Goal: Task Accomplishment & Management: Use online tool/utility

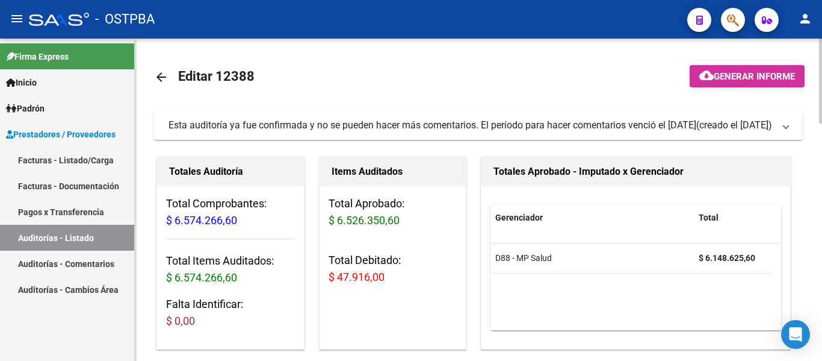
click at [157, 77] on mat-icon "arrow_back" at bounding box center [161, 77] width 14 height 14
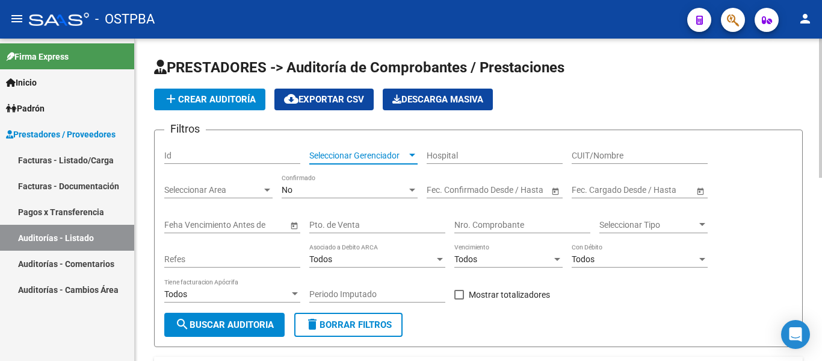
click at [365, 160] on span "Seleccionar Gerenciador" at bounding box center [358, 155] width 98 height 10
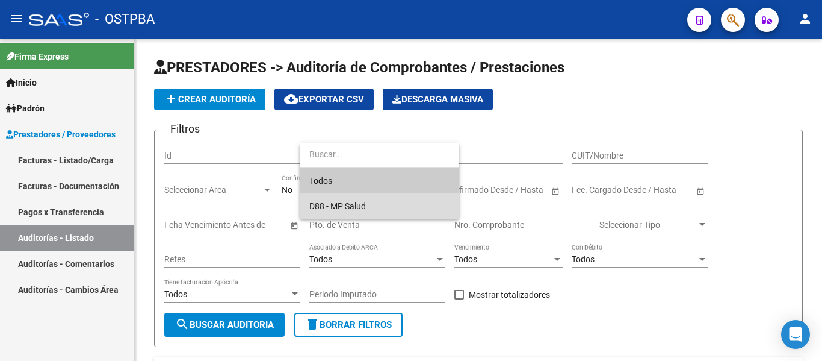
click at [352, 197] on span "D88 - MP Salud" at bounding box center [379, 205] width 140 height 25
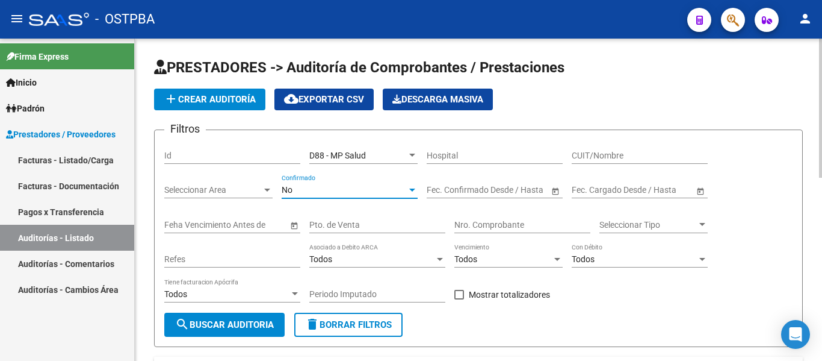
click at [339, 191] on div "No" at bounding box center [344, 190] width 125 height 10
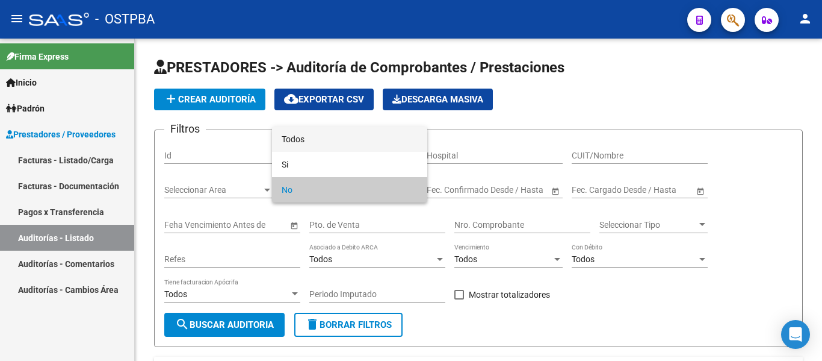
click at [329, 144] on span "Todos" at bounding box center [350, 138] width 136 height 25
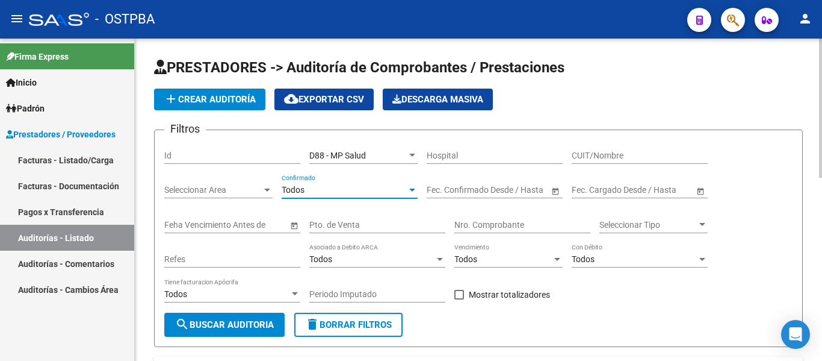
click at [272, 318] on button "search Buscar Auditoria" at bounding box center [224, 324] width 120 height 24
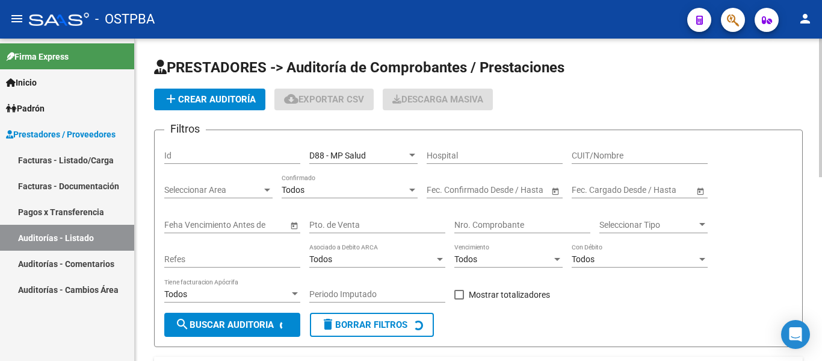
click at [491, 224] on input "Nro. Comprobante" at bounding box center [522, 225] width 136 height 10
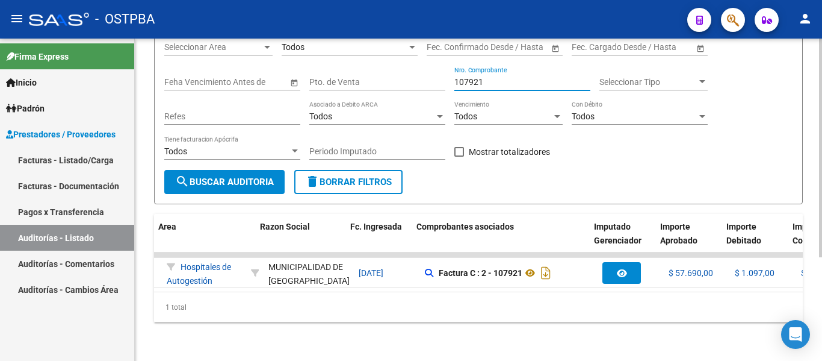
scroll to position [0, 69]
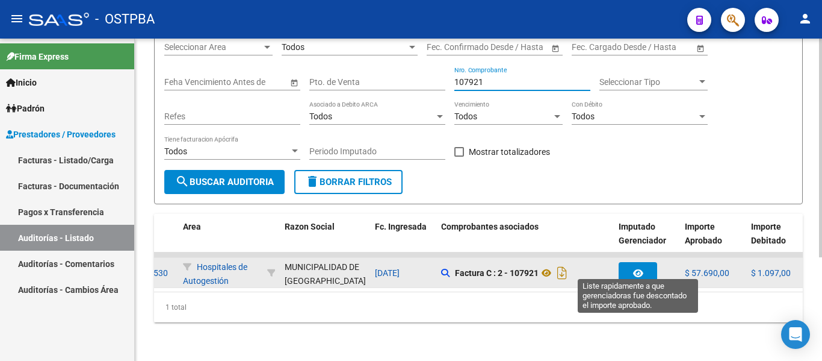
type input "107921"
click at [634, 267] on span "button" at bounding box center [638, 272] width 10 height 11
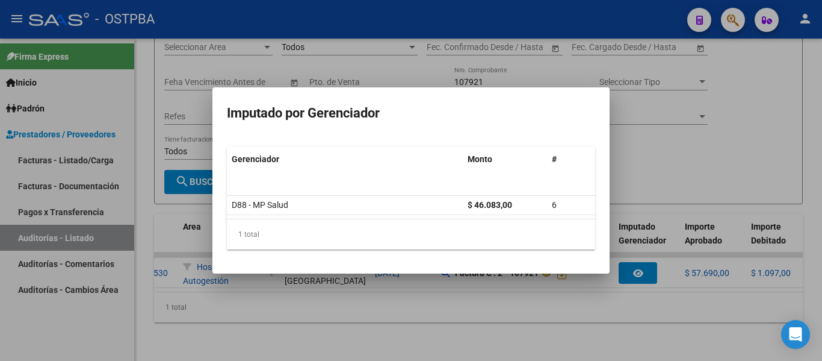
click at [480, 274] on div at bounding box center [411, 180] width 822 height 361
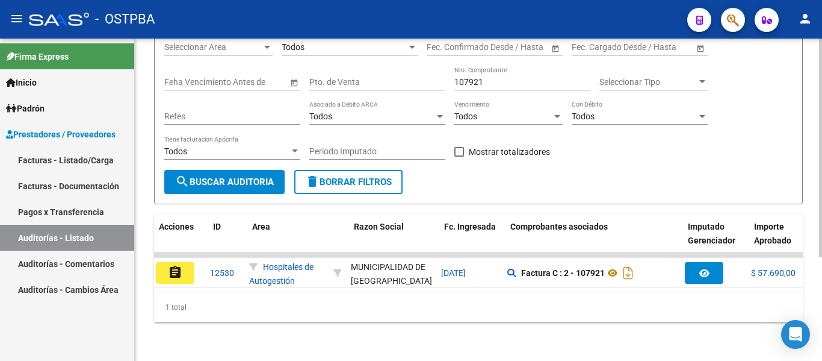
scroll to position [0, 0]
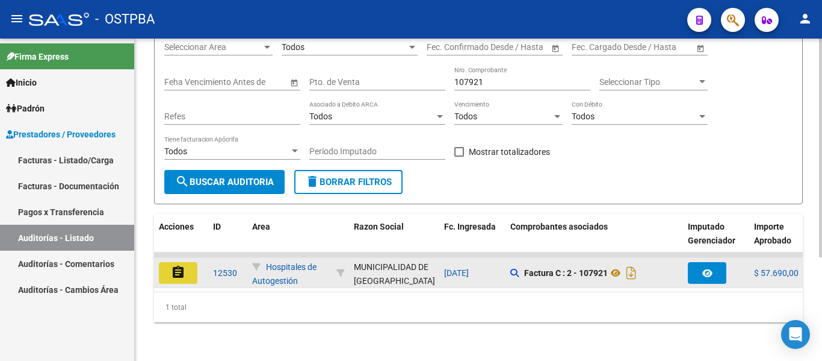
click at [184, 265] on mat-icon "assignment" at bounding box center [178, 272] width 14 height 14
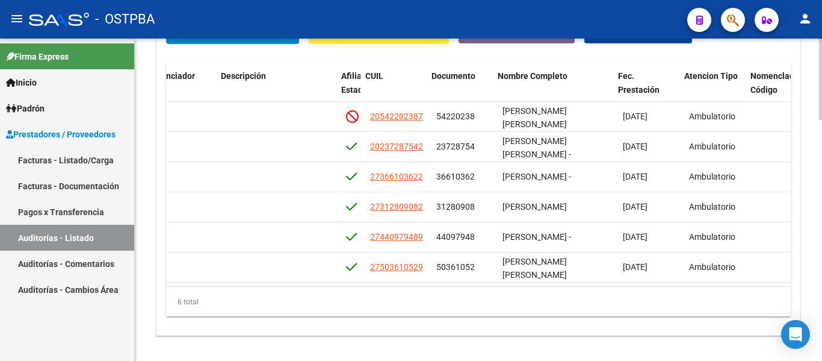
scroll to position [0, 615]
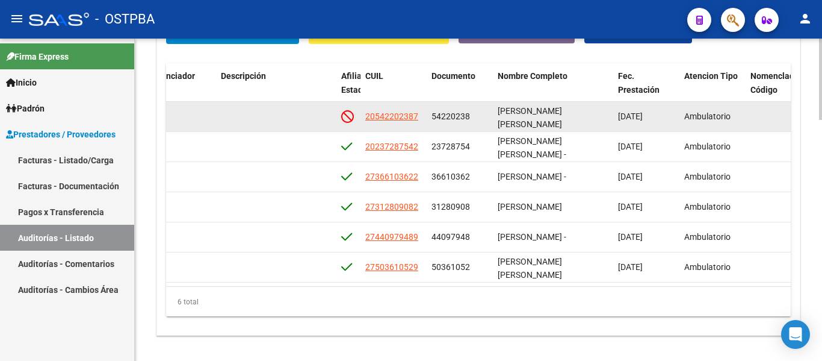
drag, startPoint x: 432, startPoint y: 117, endPoint x: 479, endPoint y: 115, distance: 47.0
click at [479, 115] on div "54220238" at bounding box center [460, 117] width 57 height 14
copy span "54220238"
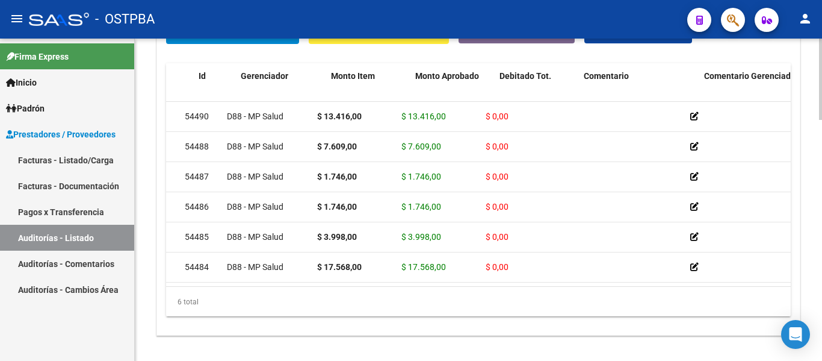
scroll to position [0, 0]
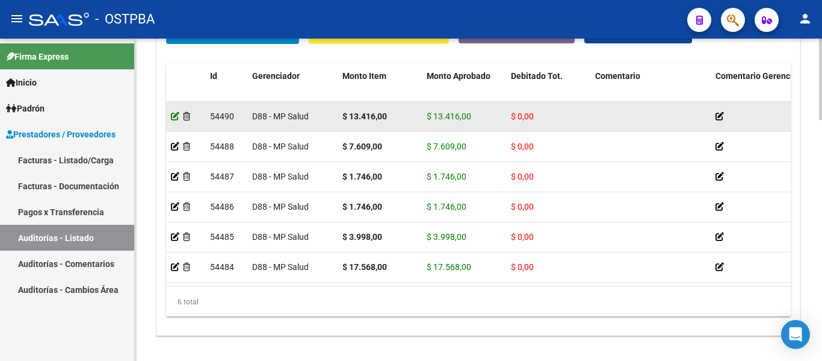
click at [175, 116] on icon at bounding box center [175, 116] width 8 height 8
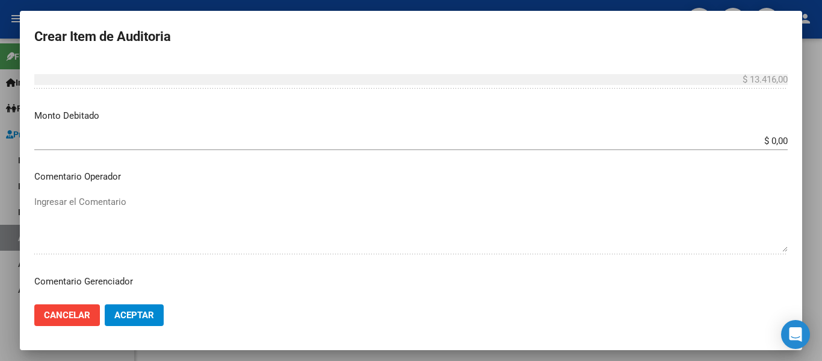
scroll to position [421, 0]
click at [761, 140] on input "$ 0,00" at bounding box center [411, 141] width 754 height 11
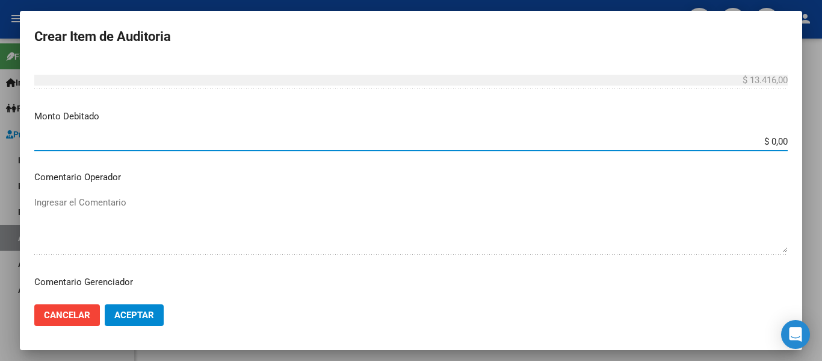
click at [761, 140] on input "$ 0,00" at bounding box center [411, 141] width 754 height 11
type input "$ 13.416,00"
click at [700, 161] on div "$ 13.416,00 Ingresar el monto" at bounding box center [411, 146] width 754 height 29
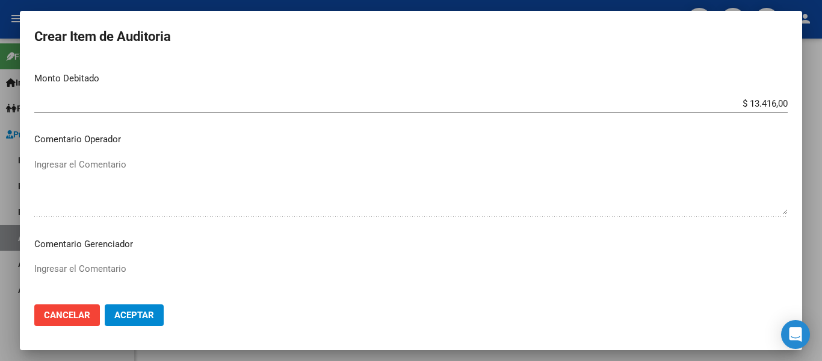
scroll to position [542, 0]
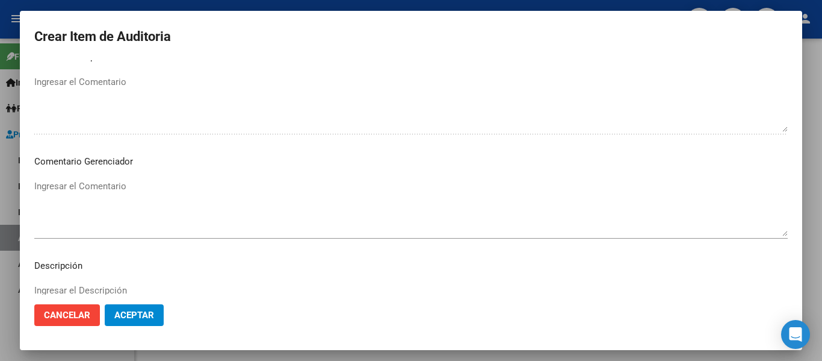
click at [95, 209] on textarea "Ingresar el Comentario" at bounding box center [411, 207] width 754 height 57
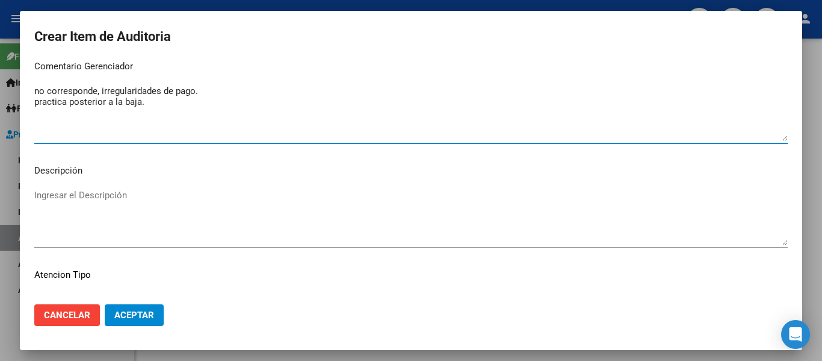
scroll to position [724, 0]
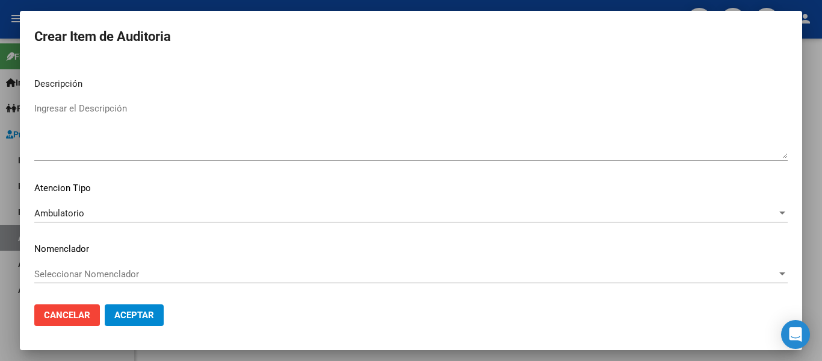
type textarea "no corresponde, irregularidades de pago. practica posterior a la baja."
click at [145, 317] on span "Aceptar" at bounding box center [134, 314] width 40 height 11
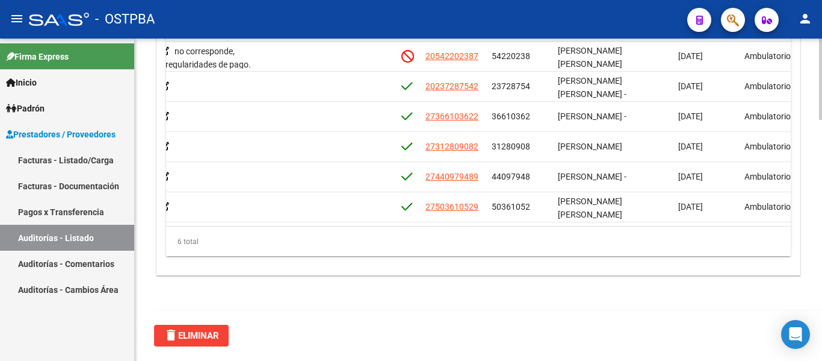
scroll to position [0, 583]
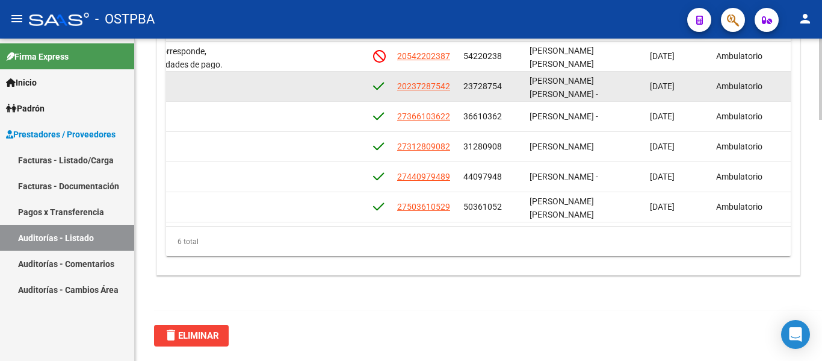
drag, startPoint x: 461, startPoint y: 84, endPoint x: 510, endPoint y: 85, distance: 49.4
click at [510, 85] on datatable-body-cell "23728754" at bounding box center [492, 86] width 66 height 29
copy span "23728754"
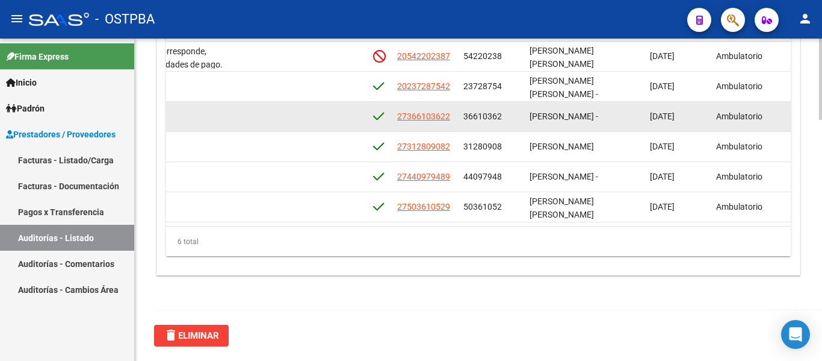
drag, startPoint x: 464, startPoint y: 113, endPoint x: 509, endPoint y: 114, distance: 45.2
click at [509, 114] on div "36610362" at bounding box center [492, 117] width 57 height 14
copy span "36610362"
click at [473, 129] on datatable-body-cell "36610362" at bounding box center [492, 116] width 66 height 29
drag, startPoint x: 461, startPoint y: 116, endPoint x: 509, endPoint y: 120, distance: 48.3
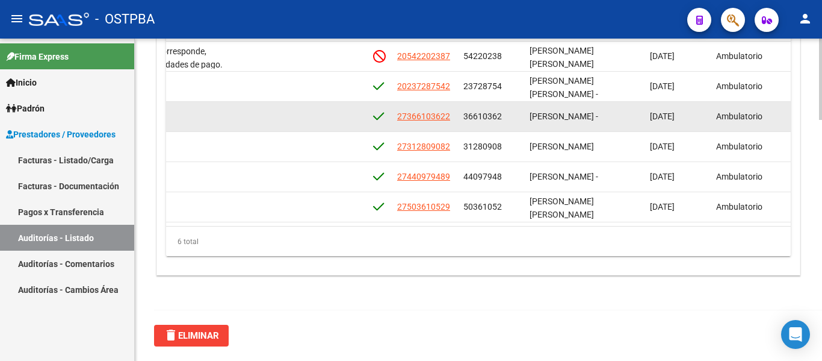
click at [509, 120] on datatable-body-cell "36610362" at bounding box center [492, 116] width 66 height 29
copy span "36610362"
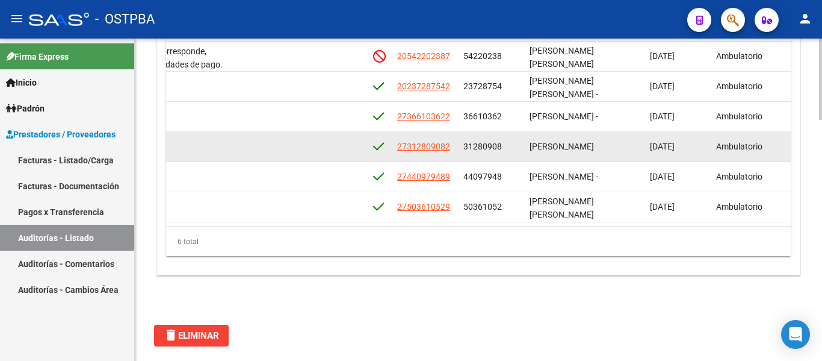
drag, startPoint x: 459, startPoint y: 147, endPoint x: 506, endPoint y: 153, distance: 47.3
click at [506, 153] on datatable-body-cell "31280908" at bounding box center [492, 146] width 66 height 29
copy span "31280908"
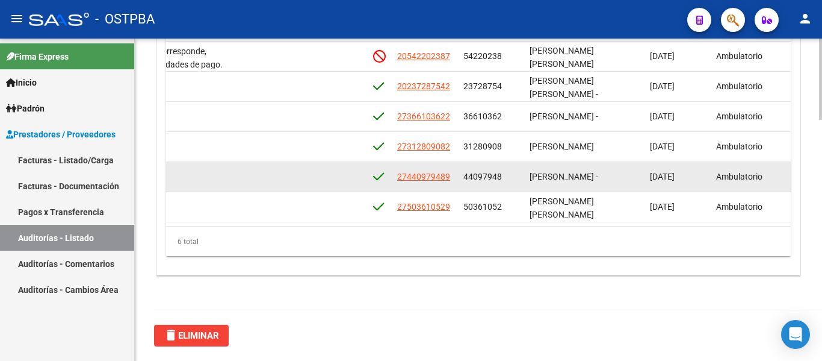
drag, startPoint x: 462, startPoint y: 179, endPoint x: 513, endPoint y: 184, distance: 52.0
click at [513, 184] on datatable-body-cell "44097948" at bounding box center [492, 176] width 66 height 29
copy span "44097948"
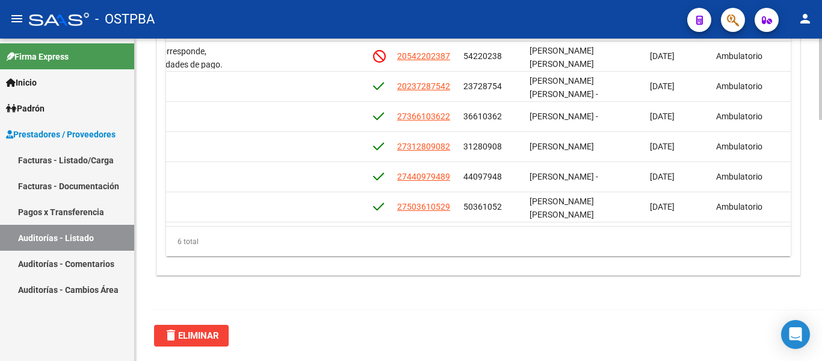
scroll to position [10, 583]
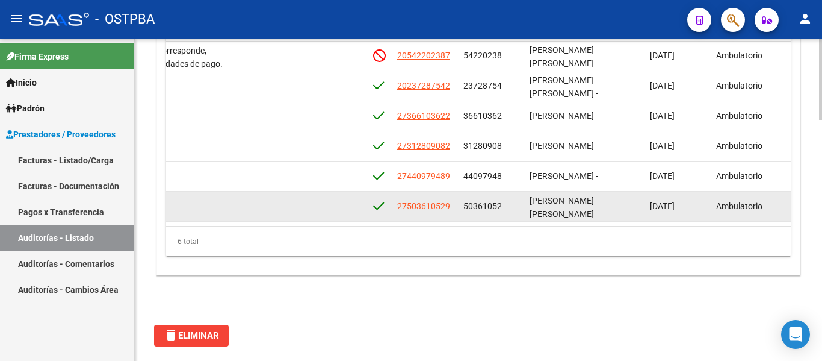
drag, startPoint x: 462, startPoint y: 194, endPoint x: 518, endPoint y: 200, distance: 56.2
click at [518, 200] on datatable-body-cell "50361052" at bounding box center [492, 205] width 66 height 29
copy span "50361052"
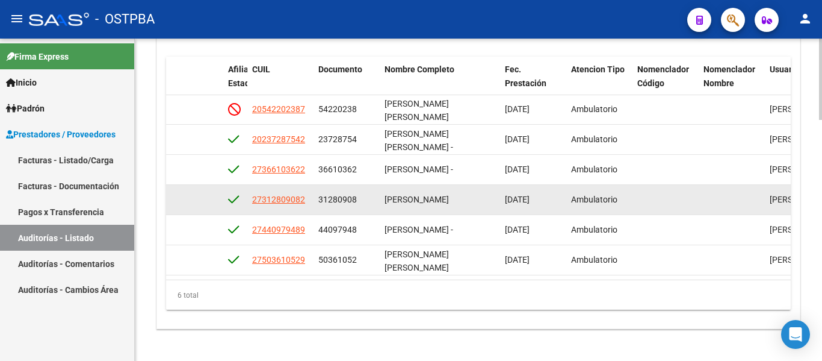
scroll to position [0, 728]
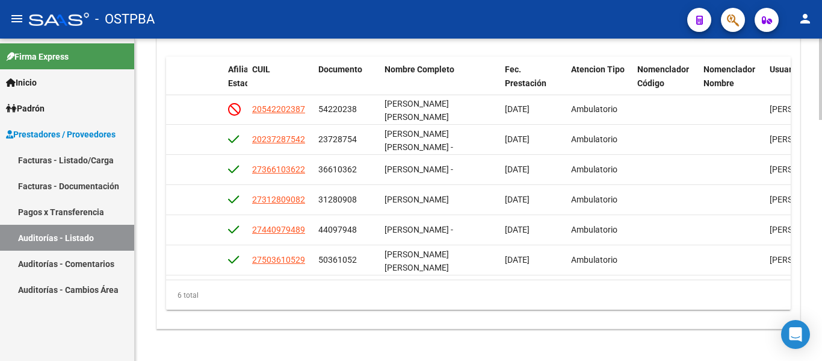
drag, startPoint x: 629, startPoint y: 268, endPoint x: 560, endPoint y: 273, distance: 69.4
click at [560, 273] on datatable-body "54490 D88 - MP Salud $ 13.416,00 $ 0,00 $ 13.416,00 no corresponde, irregularid…" at bounding box center [478, 187] width 625 height 184
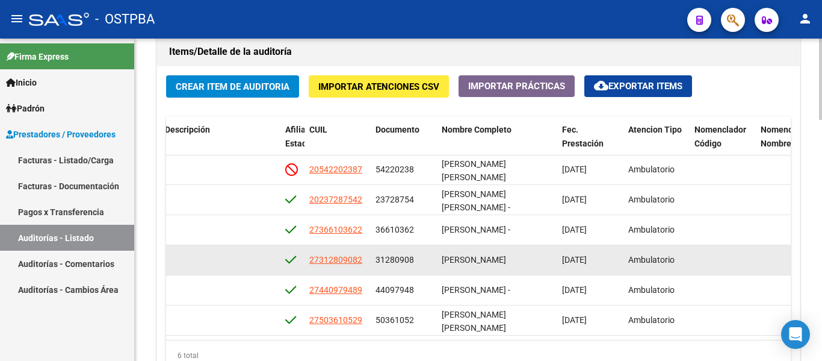
scroll to position [0, 671]
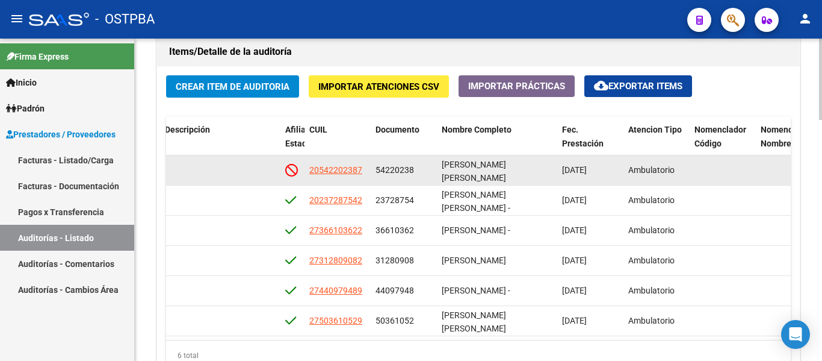
drag, startPoint x: 376, startPoint y: 172, endPoint x: 482, endPoint y: 179, distance: 105.6
click at [482, 179] on div "54490 D88 - MP Salud $ 13.416,00 $ 0,00 $ 13.416,00 no corresponde, irregularid…" at bounding box center [327, 170] width 1664 height 30
copy div "54220238 PAEZ BRANDAN PEDRO DAMIAN"
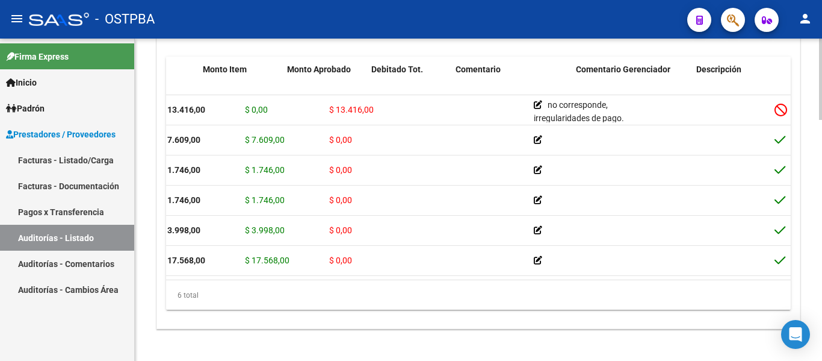
scroll to position [0, 0]
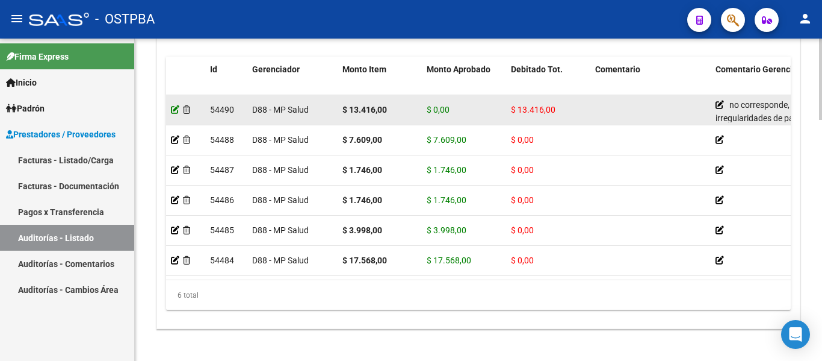
click at [175, 111] on icon at bounding box center [175, 109] width 8 height 8
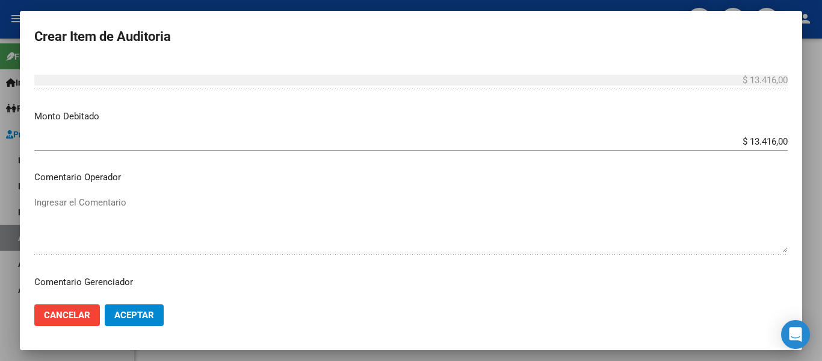
scroll to position [662, 0]
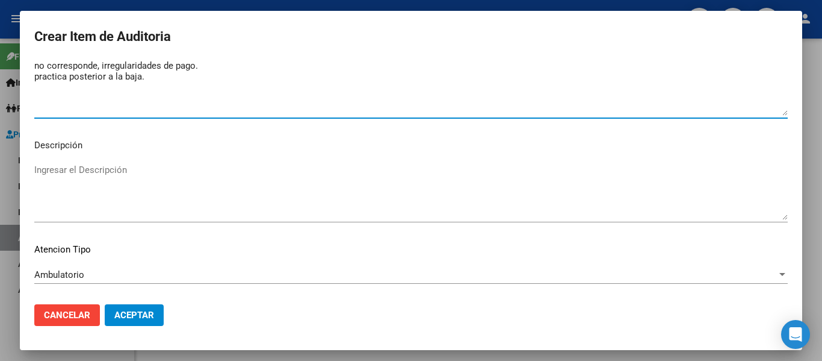
click at [217, 61] on textarea "no corresponde, irregularidades de pago. practica posterior a la baja." at bounding box center [411, 87] width 754 height 57
type textarea "no corresponde, FALTA DE PAGOS. practica posterior a la baja."
click at [152, 320] on span "Aceptar" at bounding box center [134, 314] width 40 height 11
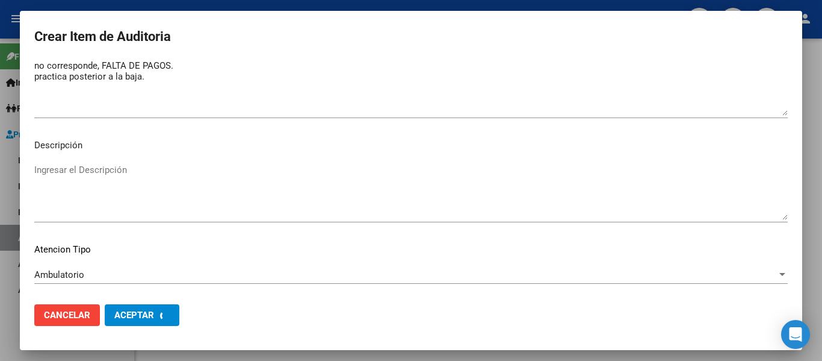
scroll to position [0, 0]
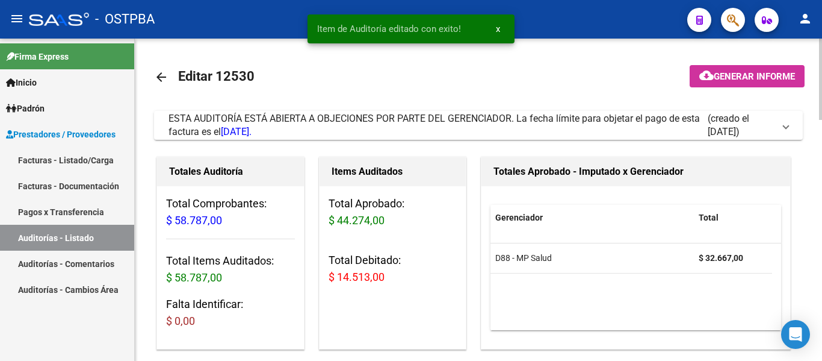
click at [169, 76] on link "arrow_back" at bounding box center [166, 77] width 24 height 28
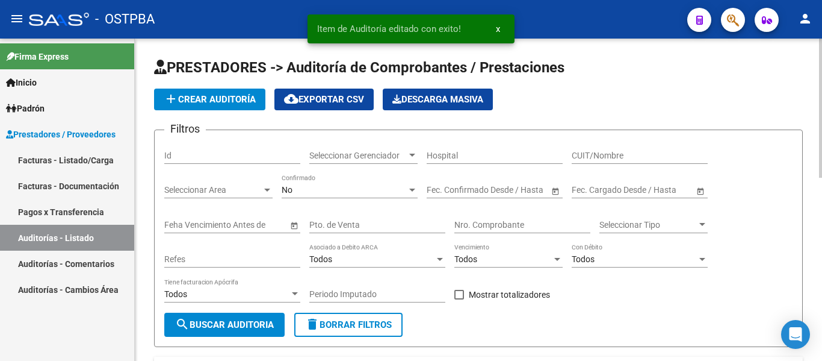
click at [382, 145] on div "Seleccionar Gerenciador Seleccionar Gerenciador" at bounding box center [363, 152] width 108 height 24
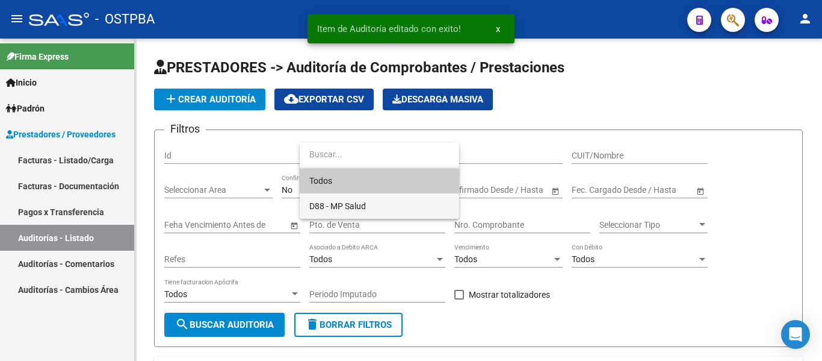
click at [331, 196] on span "D88 - MP Salud" at bounding box center [379, 205] width 140 height 25
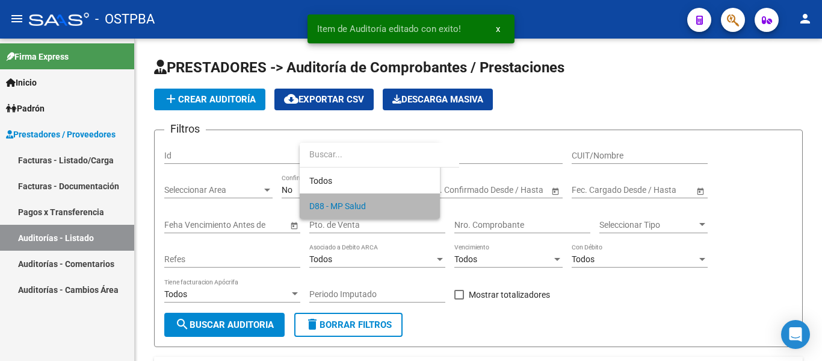
click at [331, 196] on div "No Confirmado" at bounding box center [350, 186] width 136 height 24
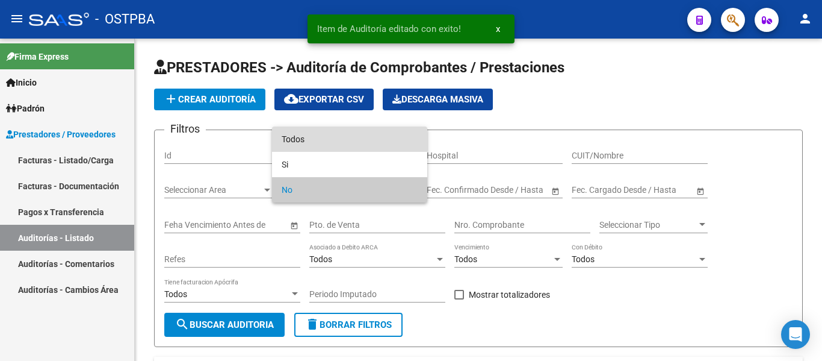
click at [307, 144] on span "Todos" at bounding box center [350, 138] width 136 height 25
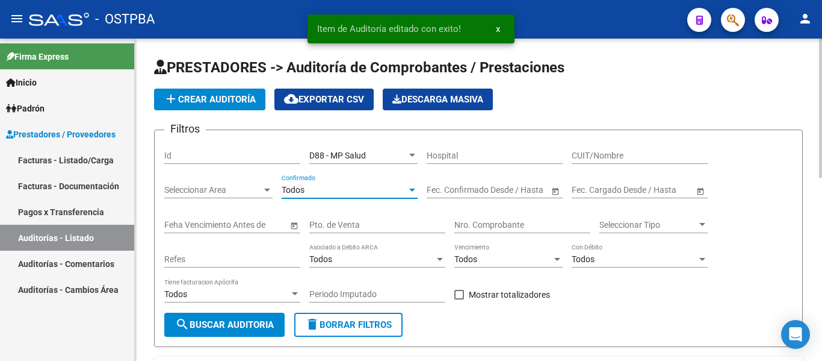
click at [467, 223] on input "Nro. Comprobante" at bounding box center [522, 225] width 136 height 10
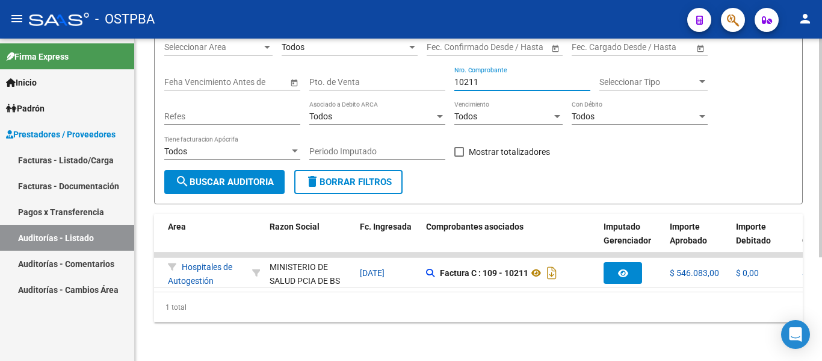
scroll to position [0, 89]
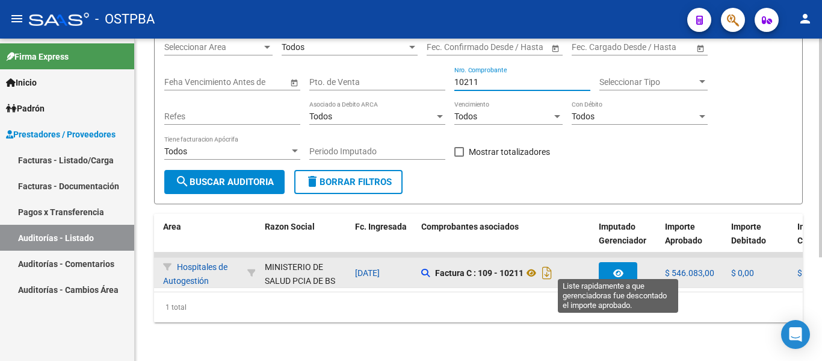
click at [609, 267] on button "button" at bounding box center [618, 273] width 39 height 22
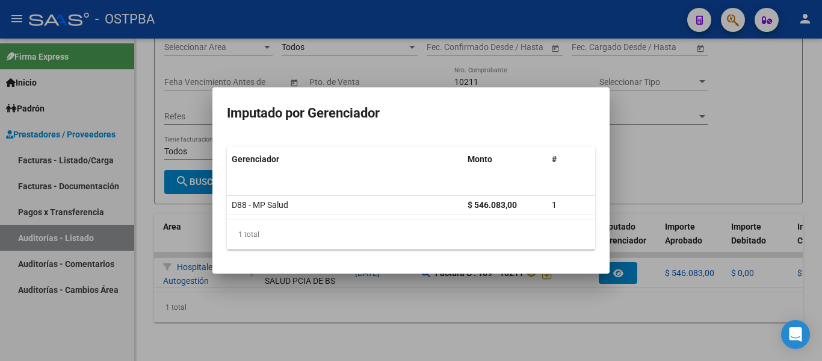
click at [451, 298] on div at bounding box center [411, 180] width 822 height 361
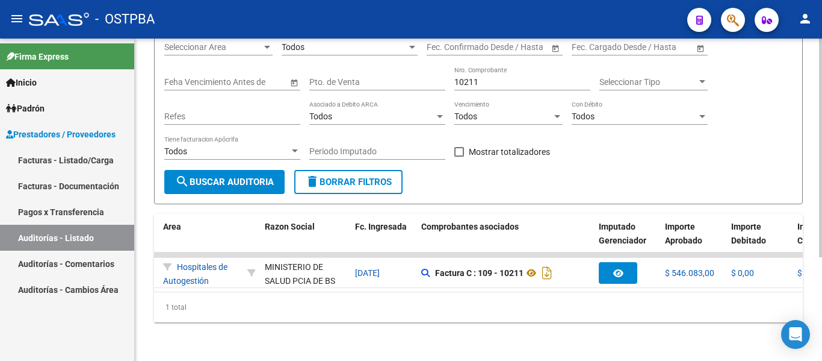
click at [488, 77] on input "10211" at bounding box center [522, 82] width 136 height 10
type input "1"
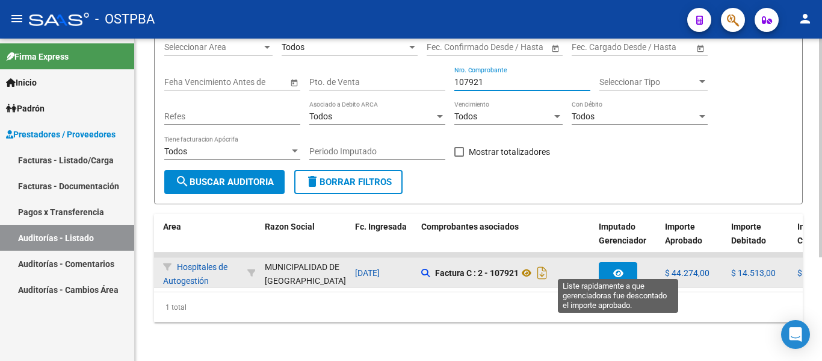
click at [631, 271] on button "button" at bounding box center [618, 273] width 39 height 22
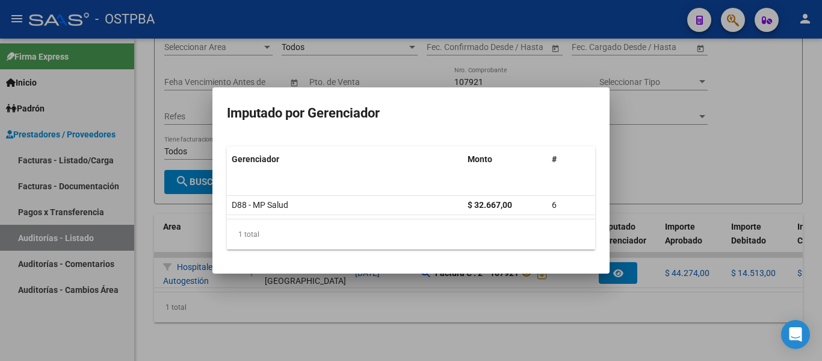
click at [692, 185] on div at bounding box center [411, 180] width 822 height 361
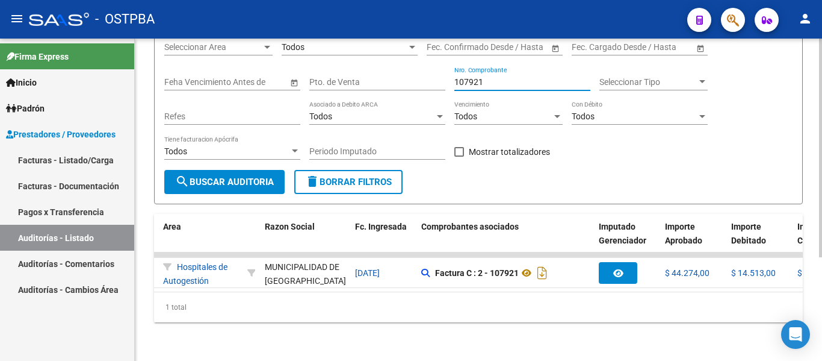
click at [504, 77] on input "107921" at bounding box center [522, 82] width 136 height 10
type input "1"
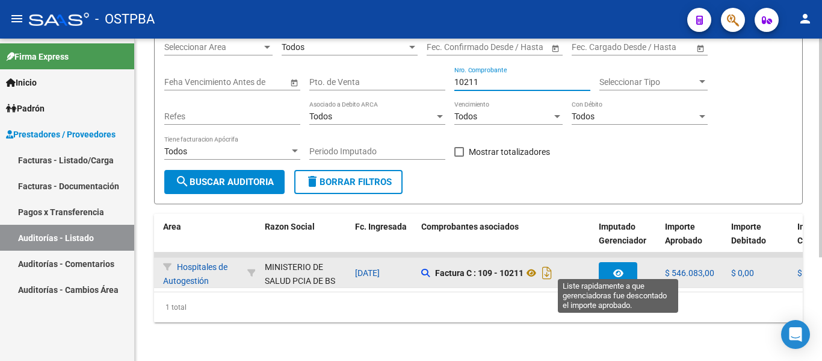
type input "10211"
click at [602, 262] on button "button" at bounding box center [618, 273] width 39 height 22
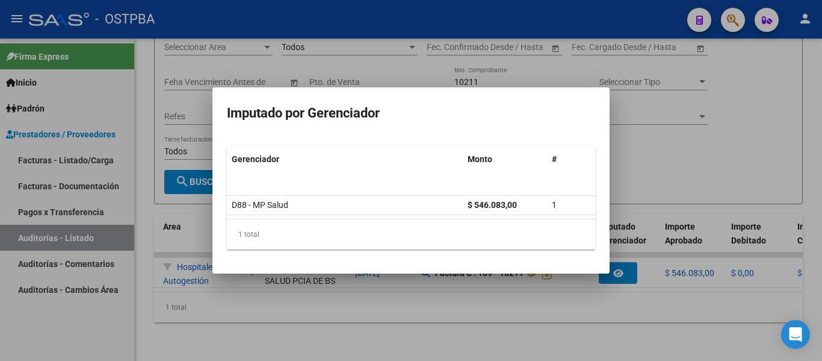
click at [702, 95] on div at bounding box center [411, 180] width 822 height 361
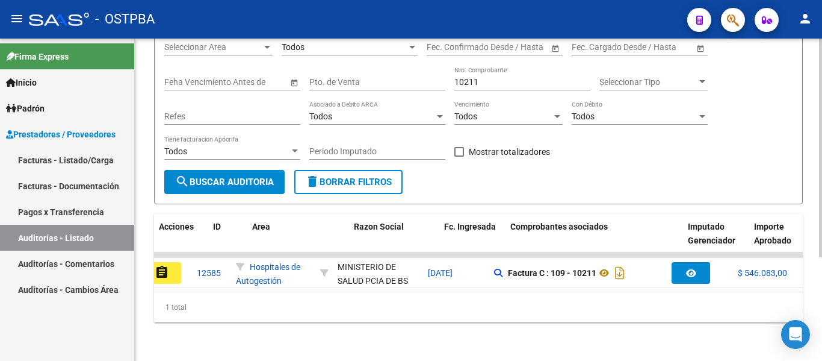
scroll to position [0, 0]
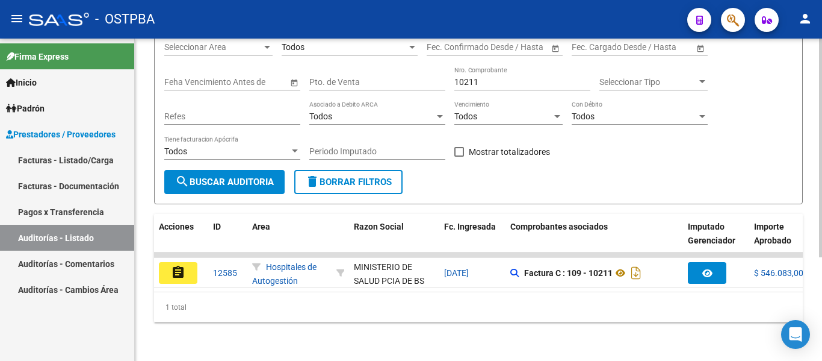
click at [151, 258] on div "PRESTADORES -> Auditoría de Comprobantes / Prestaciones add Crear Auditoría clo…" at bounding box center [478, 128] width 687 height 465
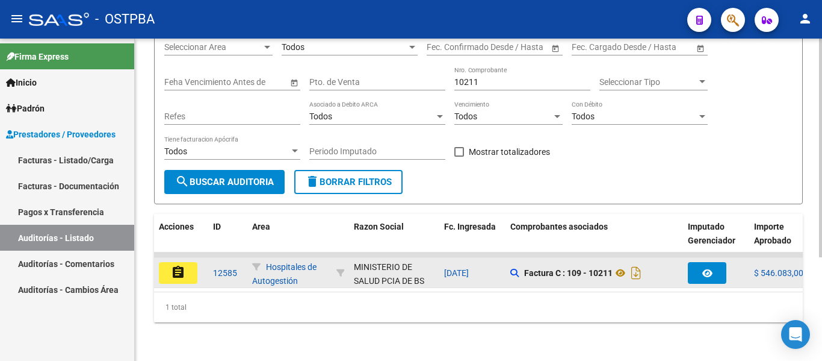
click at [163, 262] on button "assignment" at bounding box center [178, 273] width 39 height 22
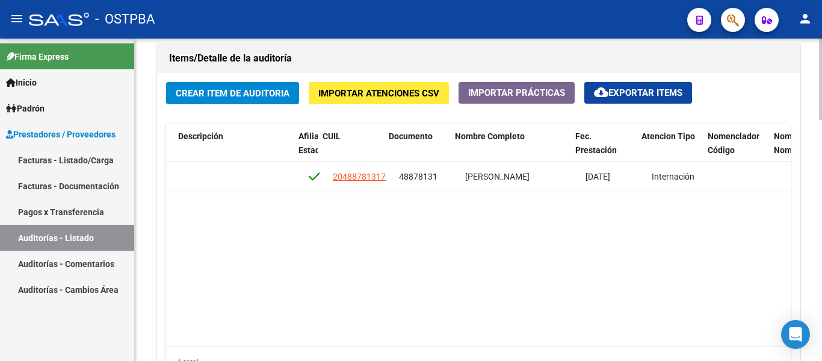
scroll to position [0, 658]
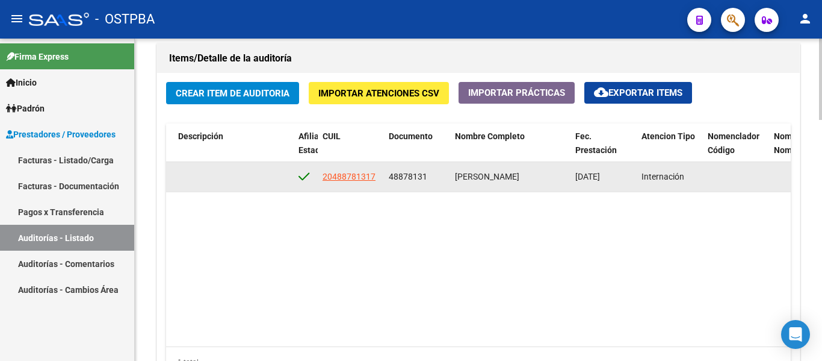
drag, startPoint x: 386, startPoint y: 178, endPoint x: 438, endPoint y: 179, distance: 51.2
click at [438, 179] on datatable-body-cell "48878131" at bounding box center [417, 176] width 66 height 29
copy span "48878131"
drag, startPoint x: 321, startPoint y: 176, endPoint x: 367, endPoint y: 189, distance: 48.0
click at [367, 189] on datatable-body-cell "20488781317" at bounding box center [351, 176] width 66 height 29
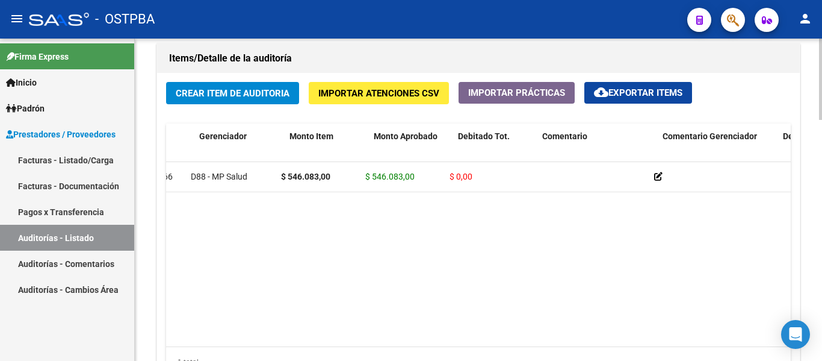
scroll to position [0, 0]
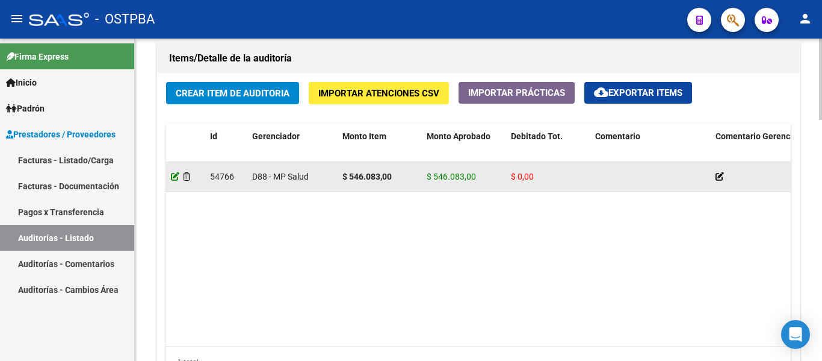
click at [172, 177] on icon at bounding box center [175, 176] width 8 height 8
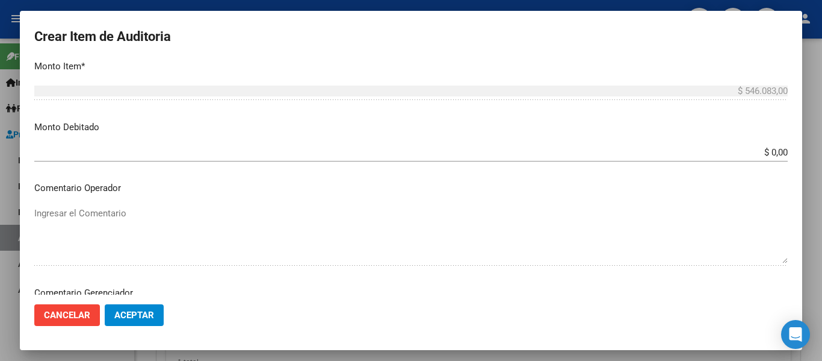
scroll to position [421, 0]
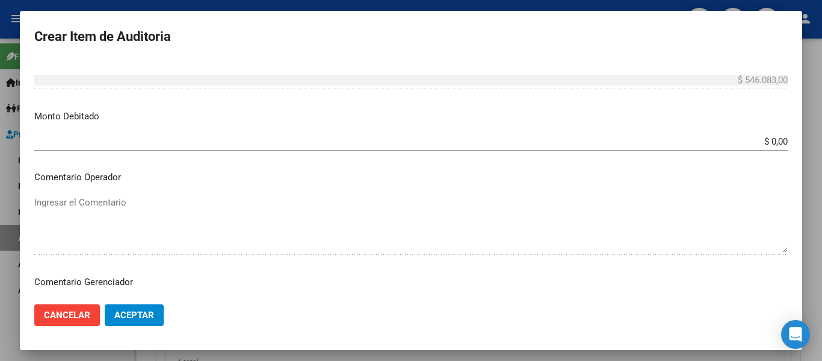
click at [164, 134] on div "$ 0,00 Ingresar el monto" at bounding box center [411, 141] width 754 height 18
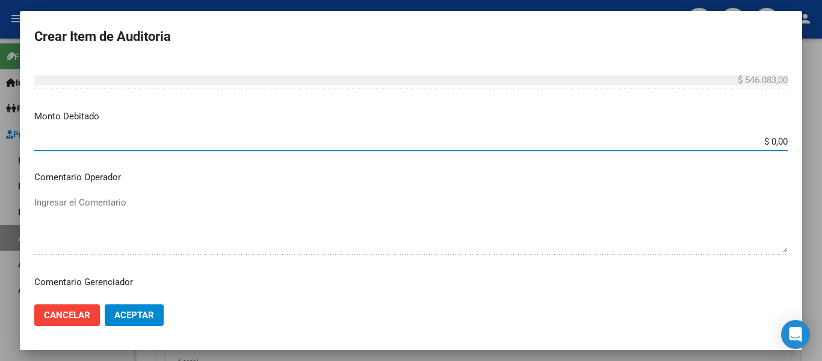
click at [168, 141] on input "$ 0,00" at bounding box center [411, 141] width 754 height 11
type input "$ 546.083,00"
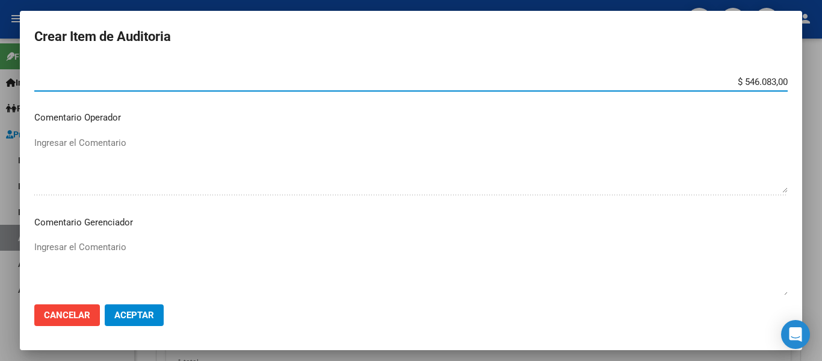
scroll to position [482, 0]
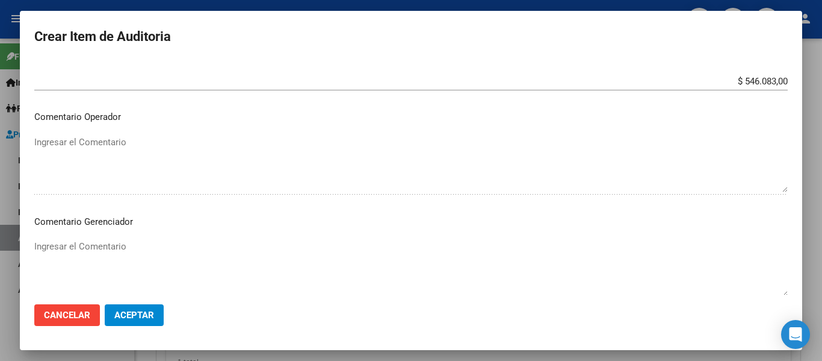
click at [91, 246] on textarea "Ingresar el Comentario" at bounding box center [411, 268] width 754 height 57
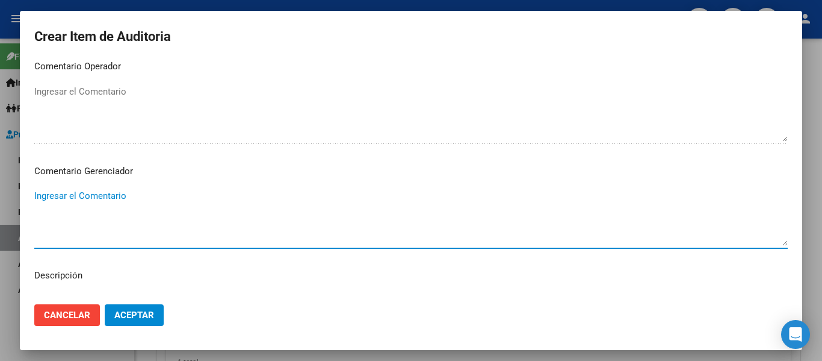
scroll to position [602, 0]
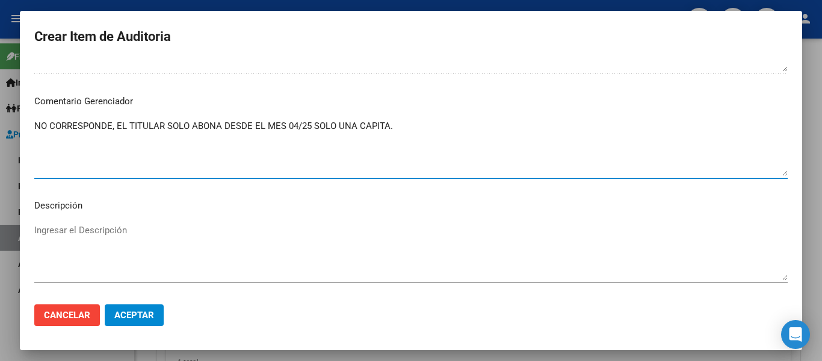
type textarea "NO CORRESPONDE, EL TITULAR SOLO ABONA DESDE EL MES 04/25 SOLO UNA CAPITA."
click at [137, 312] on span "Aceptar" at bounding box center [134, 314] width 40 height 11
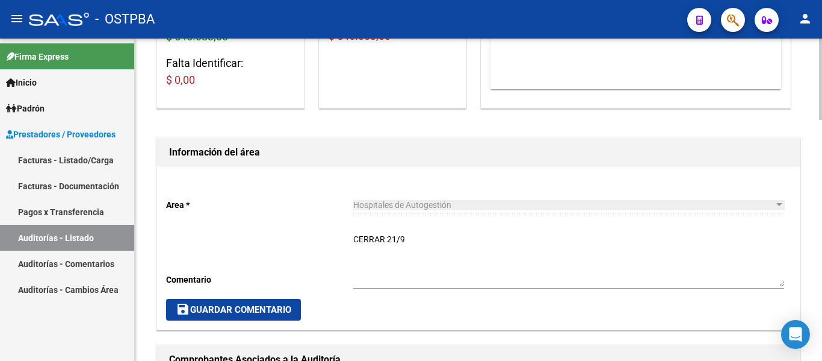
scroll to position [0, 0]
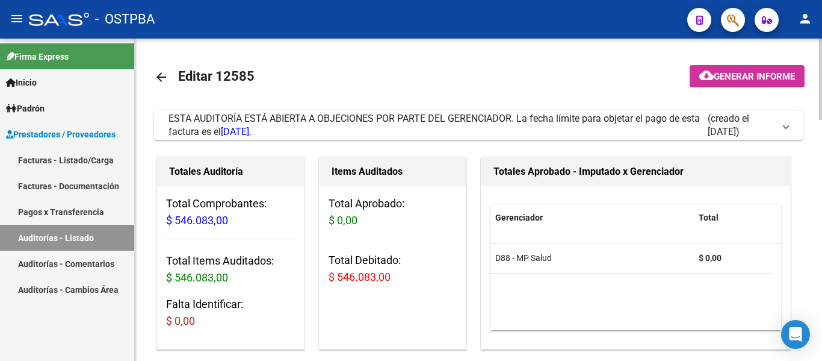
click at [160, 72] on mat-icon "arrow_back" at bounding box center [161, 77] width 14 height 14
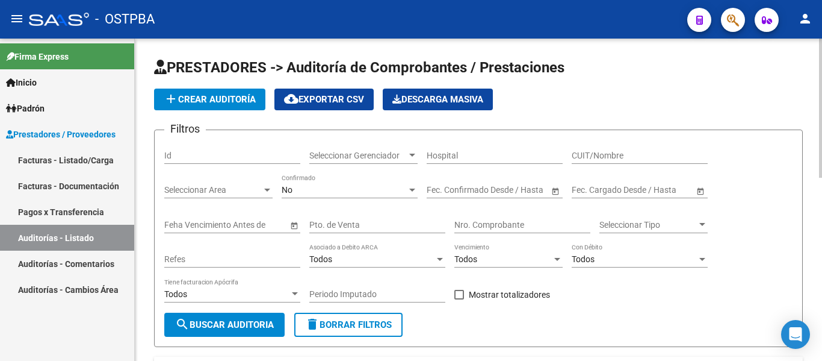
click at [485, 232] on div "Nro. Comprobante" at bounding box center [522, 221] width 136 height 24
click at [486, 228] on input "Nro. Comprobante" at bounding box center [522, 225] width 136 height 10
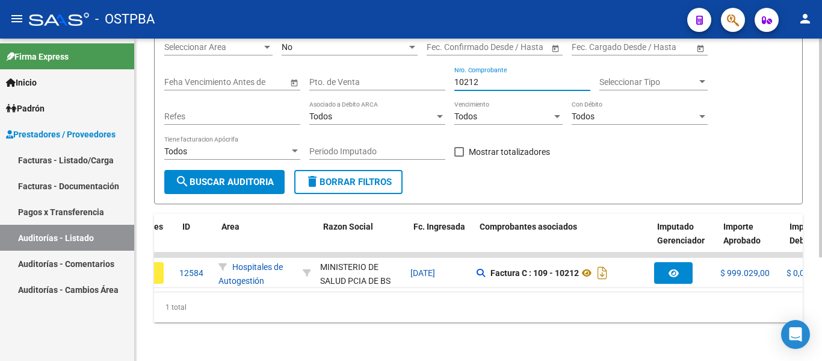
scroll to position [0, 110]
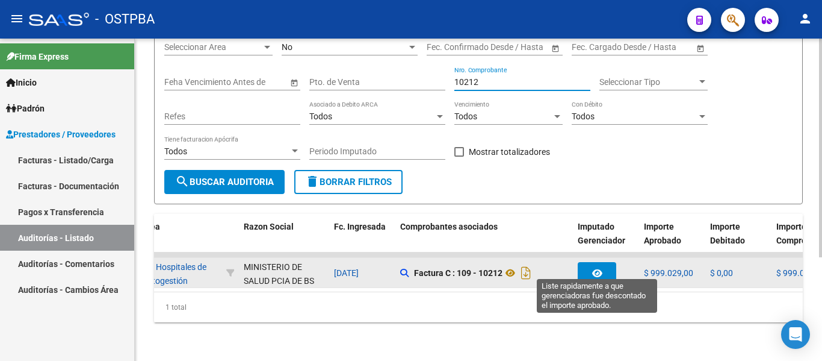
type input "10212"
click at [586, 262] on button "button" at bounding box center [597, 273] width 39 height 22
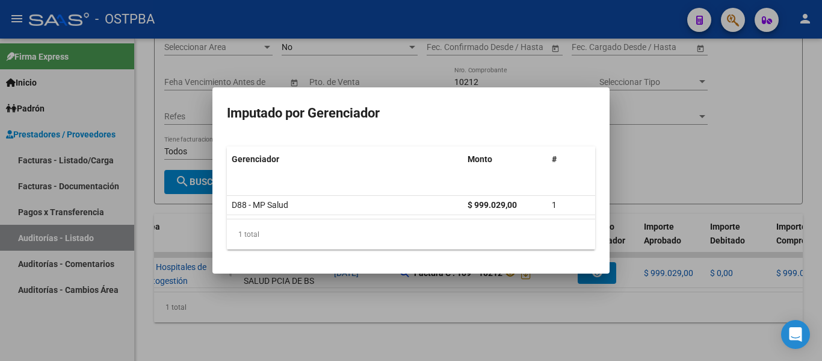
click at [709, 139] on div at bounding box center [411, 180] width 822 height 361
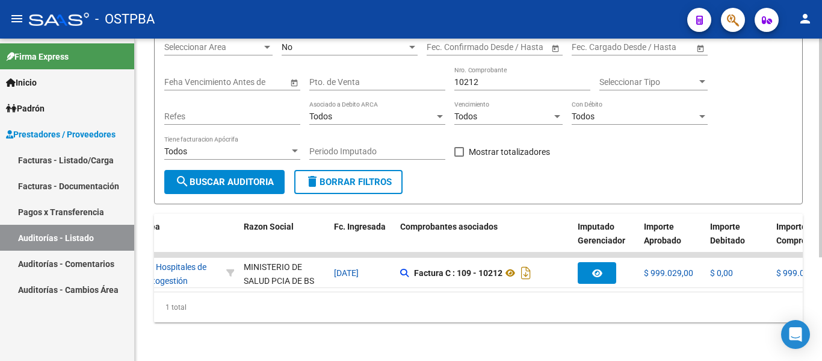
scroll to position [0, 0]
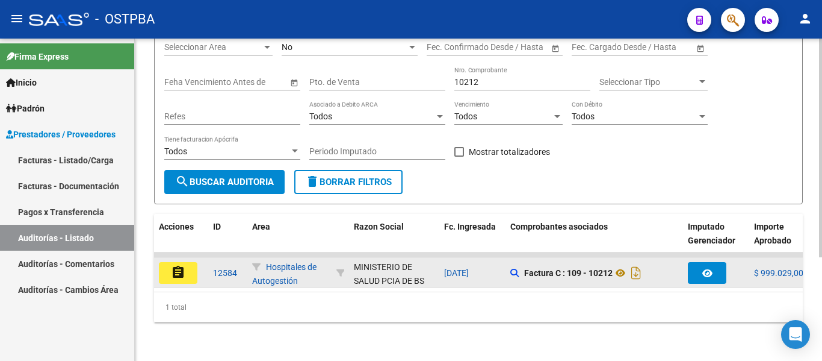
click at [176, 265] on mat-icon "assignment" at bounding box center [178, 272] width 14 height 14
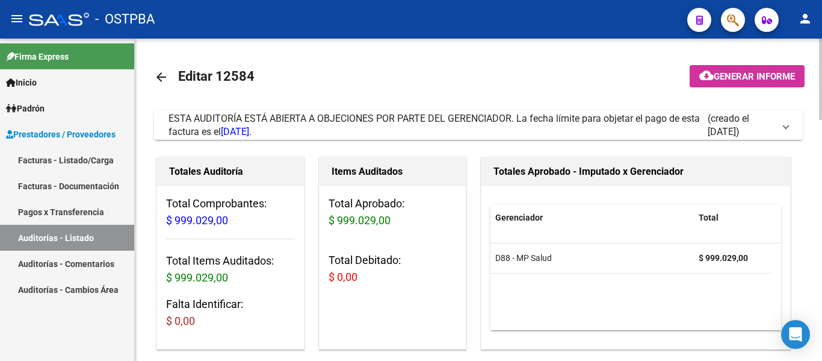
click at [161, 82] on mat-icon "arrow_back" at bounding box center [161, 77] width 14 height 14
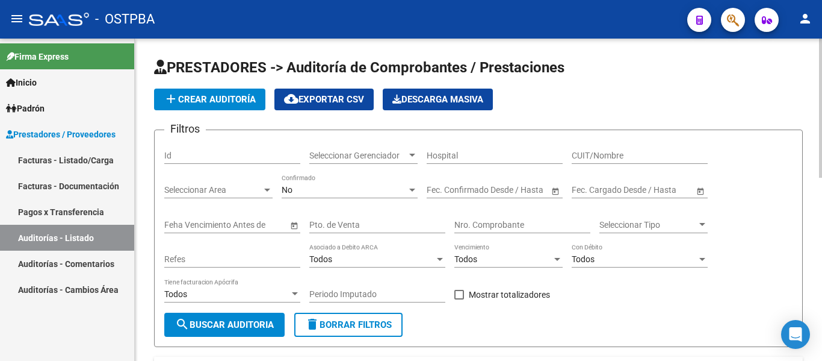
click at [497, 227] on input "Nro. Comprobante" at bounding box center [522, 225] width 136 height 10
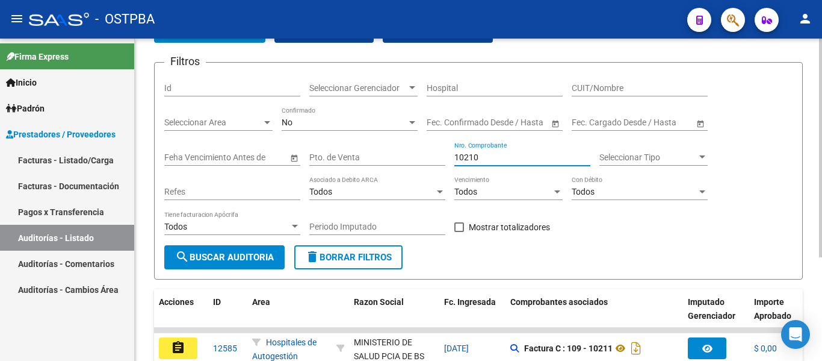
scroll to position [152, 0]
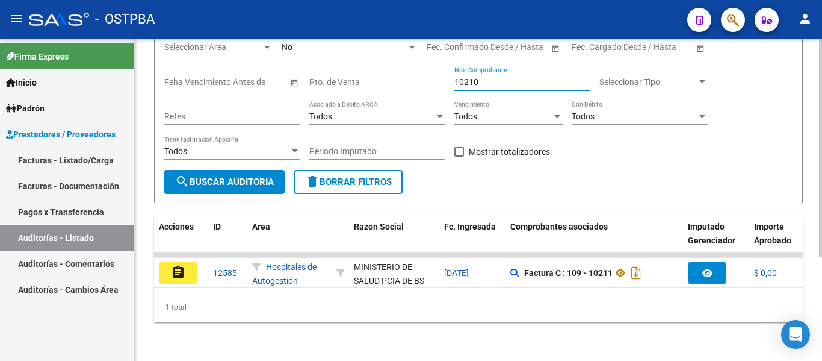
click at [512, 78] on div "10210 Nro. Comprobante" at bounding box center [522, 78] width 136 height 24
type input "1"
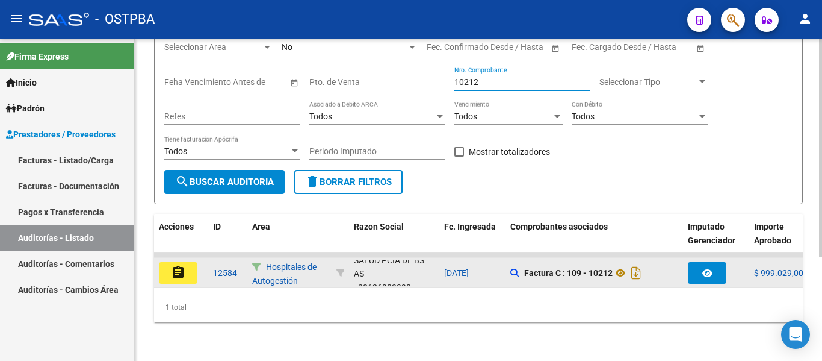
scroll to position [29, 0]
type input "10212"
click at [191, 271] on button "assignment" at bounding box center [178, 273] width 39 height 22
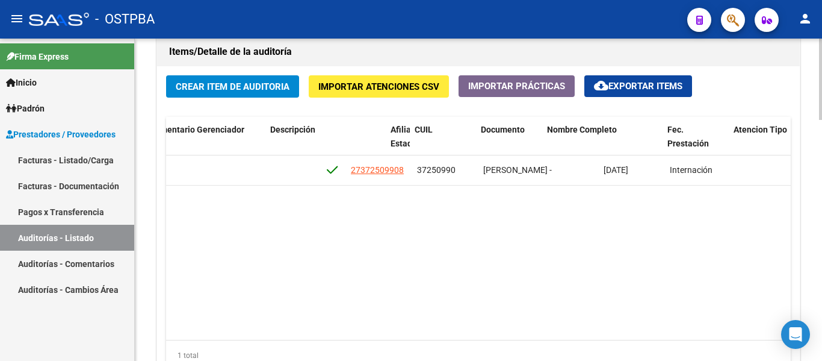
scroll to position [0, 661]
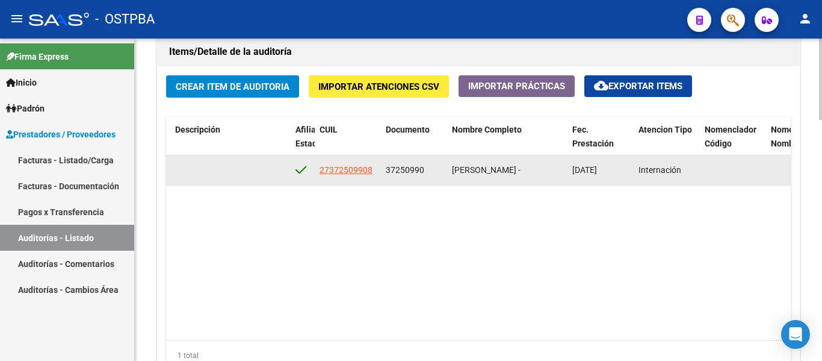
drag, startPoint x: 387, startPoint y: 168, endPoint x: 435, endPoint y: 175, distance: 48.1
click at [435, 175] on div "37250990" at bounding box center [414, 170] width 57 height 14
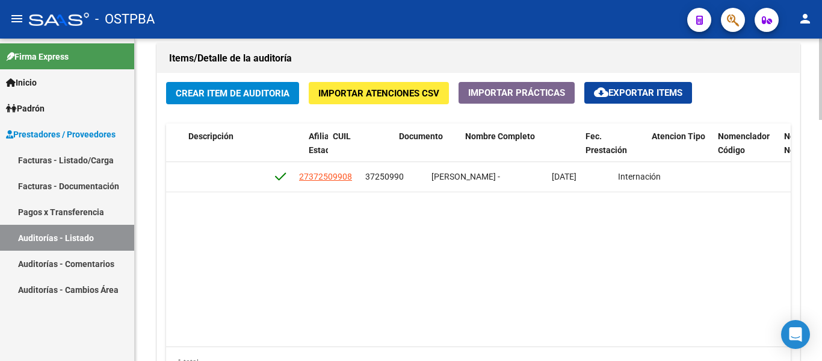
scroll to position [0, 634]
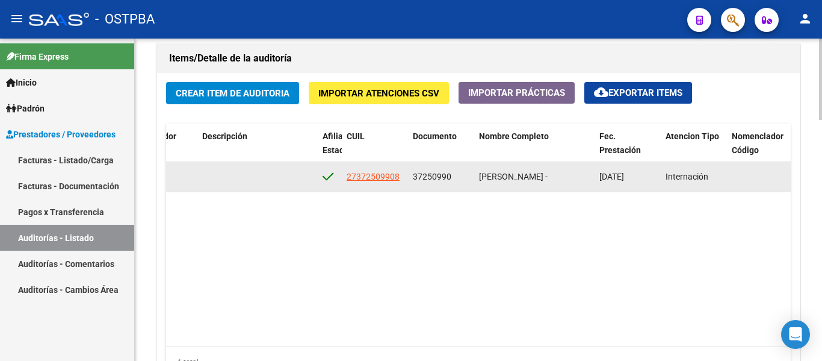
drag, startPoint x: 412, startPoint y: 179, endPoint x: 462, endPoint y: 181, distance: 50.6
click at [462, 181] on datatable-body-cell "37250990" at bounding box center [441, 176] width 66 height 29
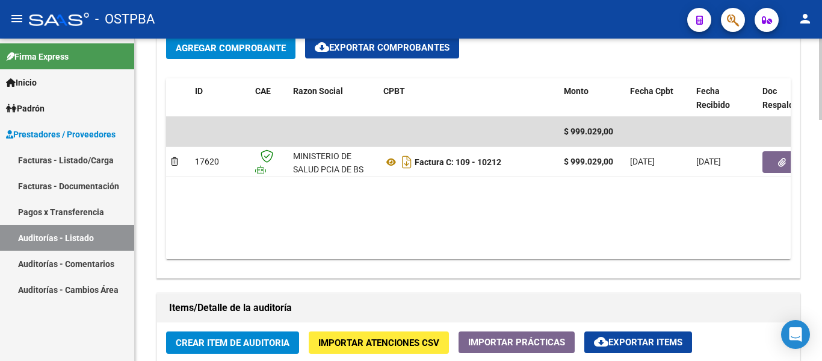
scroll to position [595, 0]
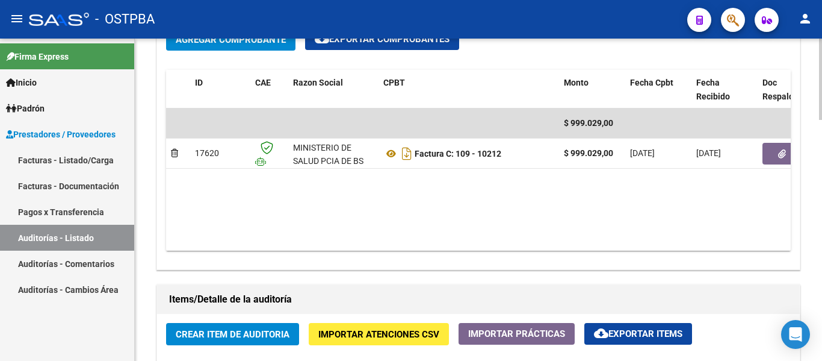
drag, startPoint x: 494, startPoint y: 250, endPoint x: 417, endPoint y: 246, distance: 77.2
click at [417, 246] on datatable-body "$ 999.029,00 17620 MINISTERIO DE SALUD PCIA DE BS AS Factura C: 109 - 10212 $ 9…" at bounding box center [478, 179] width 625 height 142
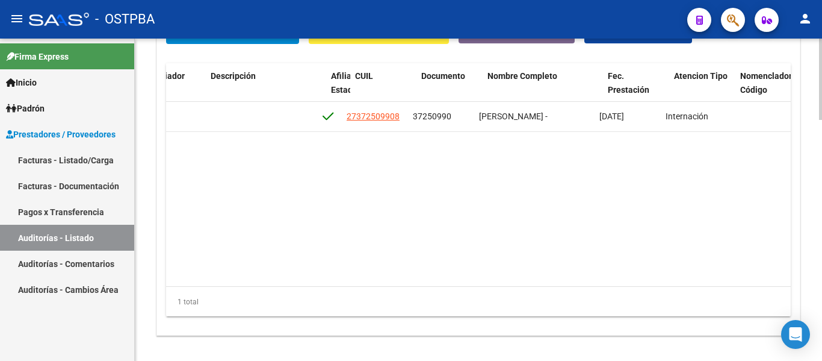
scroll to position [0, 0]
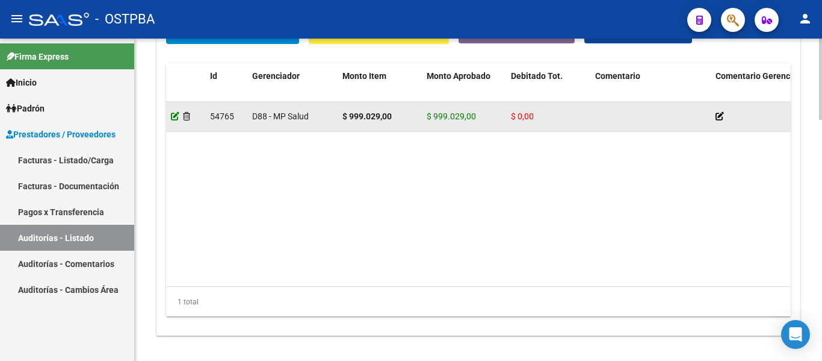
click at [175, 114] on icon at bounding box center [175, 116] width 8 height 8
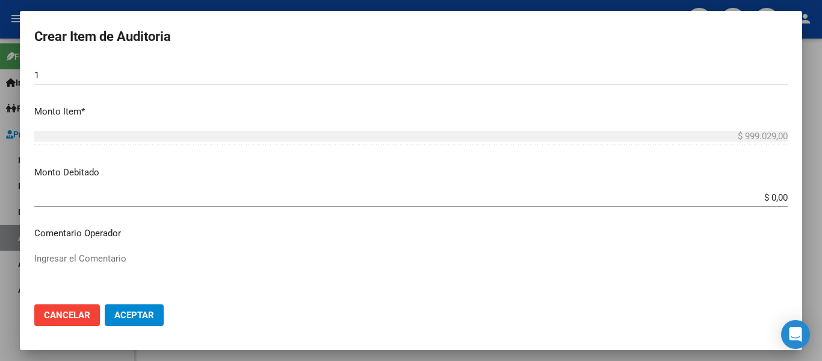
scroll to position [361, 0]
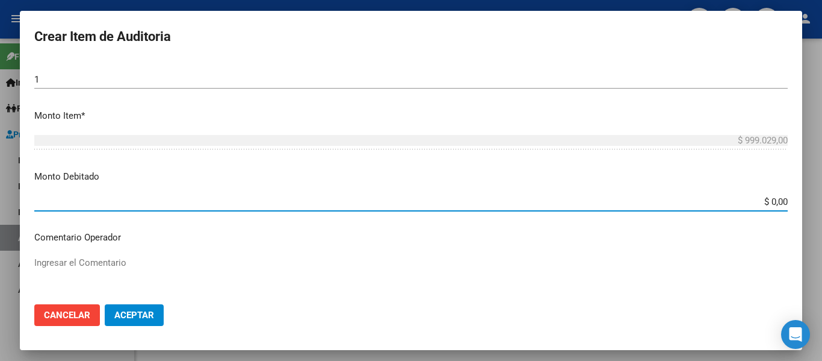
click at [93, 196] on input "$ 0,00" at bounding box center [411, 201] width 754 height 11
type input "$ 999.029,00"
click at [264, 196] on input "$ 999.029,00" at bounding box center [411, 201] width 754 height 11
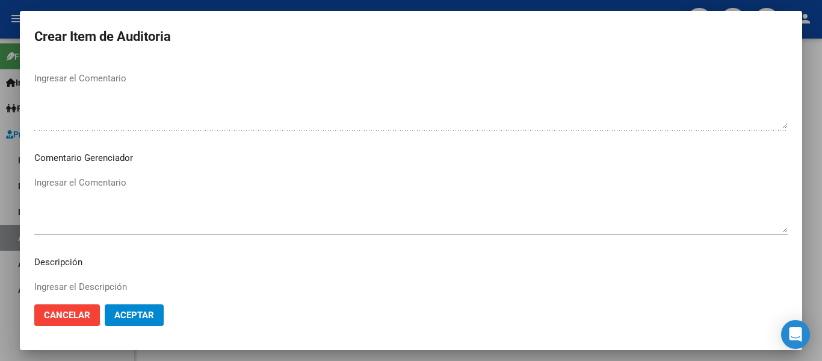
scroll to position [602, 0]
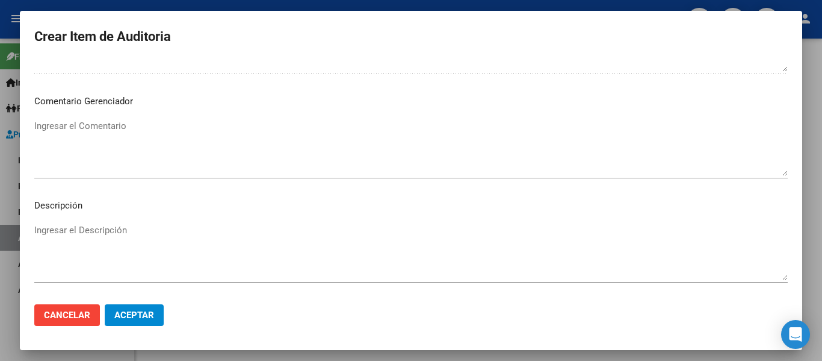
click at [131, 140] on textarea "Ingresar el Comentario" at bounding box center [411, 147] width 754 height 57
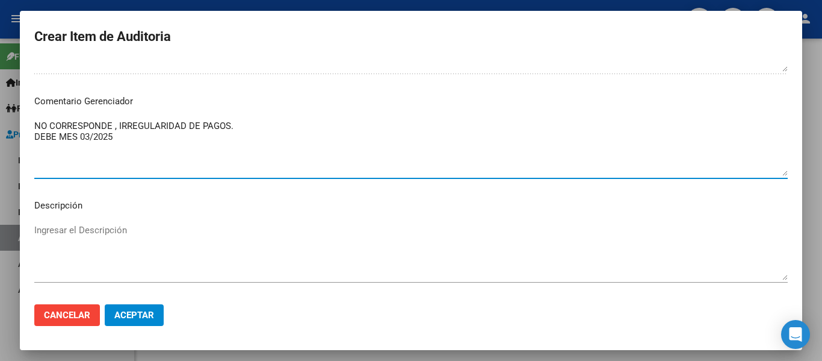
type textarea "NO CORRESPONDE , IRREGULARIDAD DE PAGOS. DEBE MES 03/2025"
click at [146, 315] on span "Aceptar" at bounding box center [134, 314] width 40 height 11
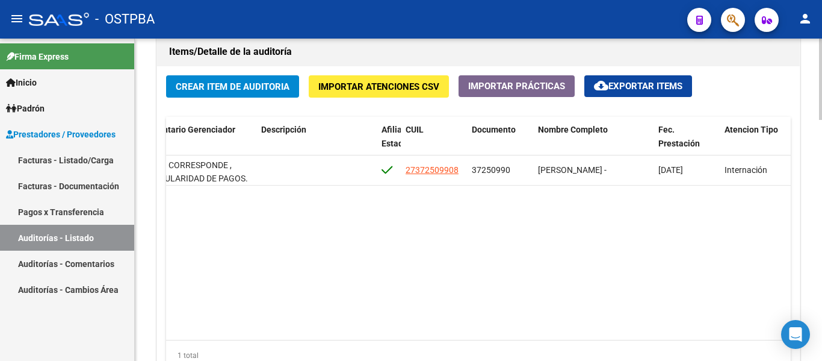
scroll to position [0, 628]
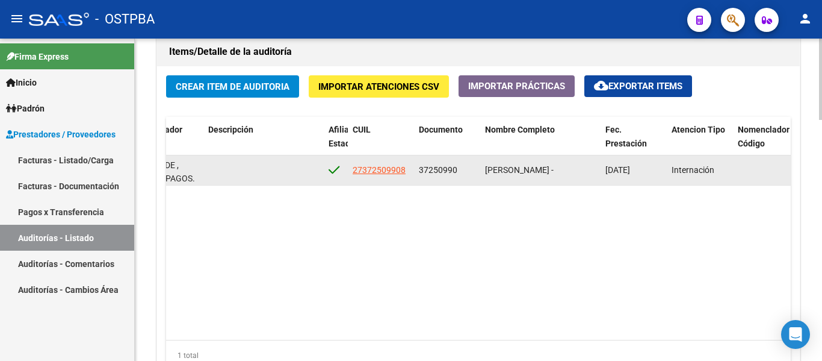
drag, startPoint x: 415, startPoint y: 168, endPoint x: 583, endPoint y: 174, distance: 168.1
click at [583, 174] on div "54765 D88 - MP Salud $ 999.029,00 $ 0,00 $ 999.029,00 NO CORRESPONDE , IRREGULA…" at bounding box center [370, 170] width 1664 height 30
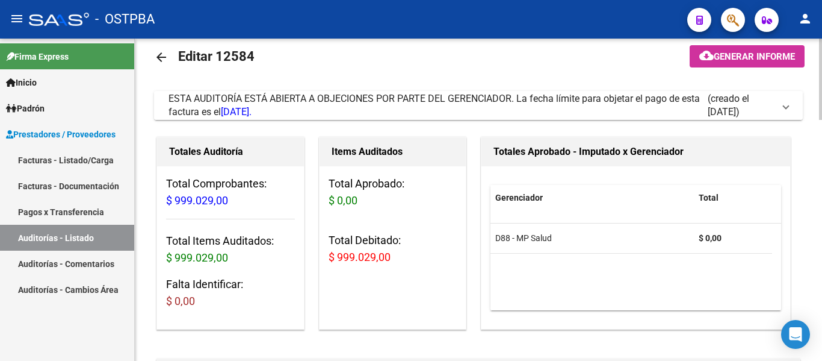
scroll to position [0, 0]
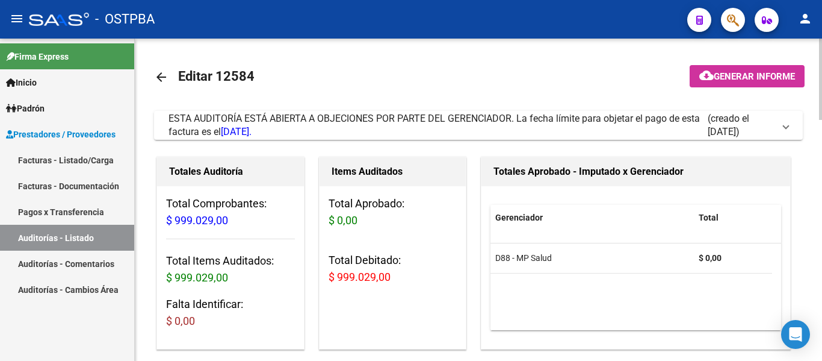
click at [163, 77] on mat-icon "arrow_back" at bounding box center [161, 77] width 14 height 14
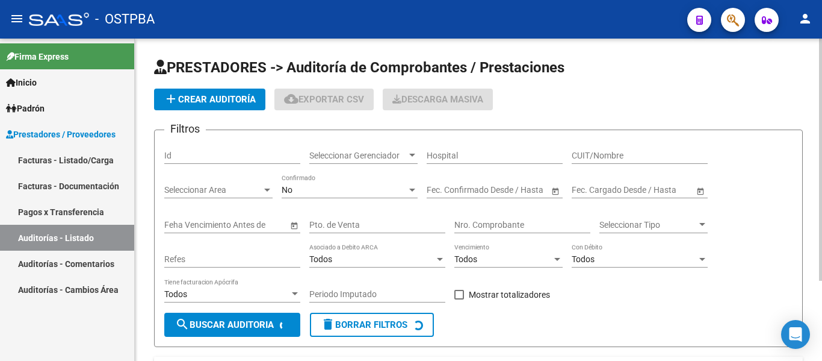
click at [495, 220] on input "Nro. Comprobante" at bounding box center [522, 225] width 136 height 10
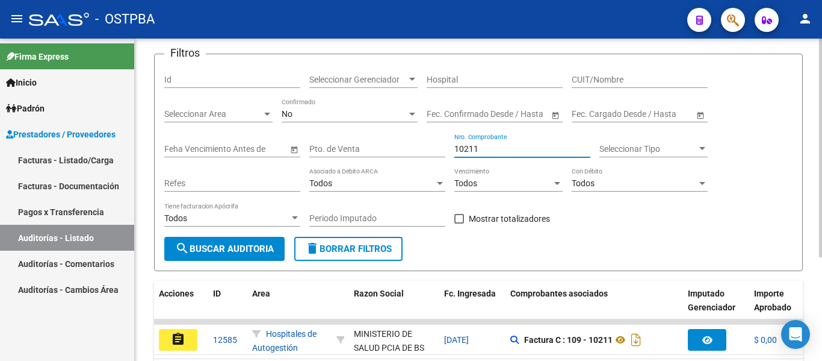
scroll to position [152, 0]
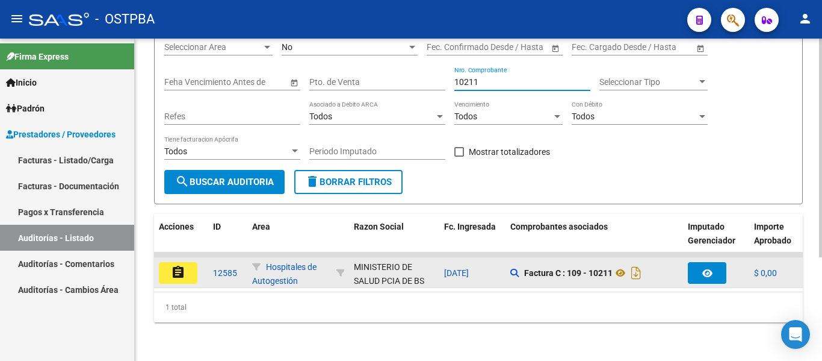
type input "10211"
click at [189, 263] on button "assignment" at bounding box center [178, 273] width 39 height 22
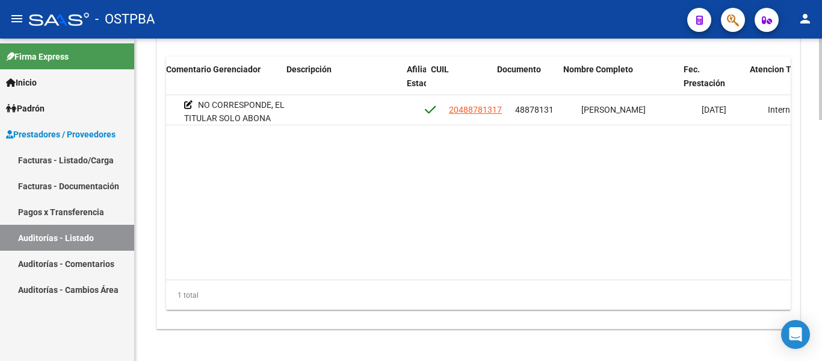
scroll to position [0, 550]
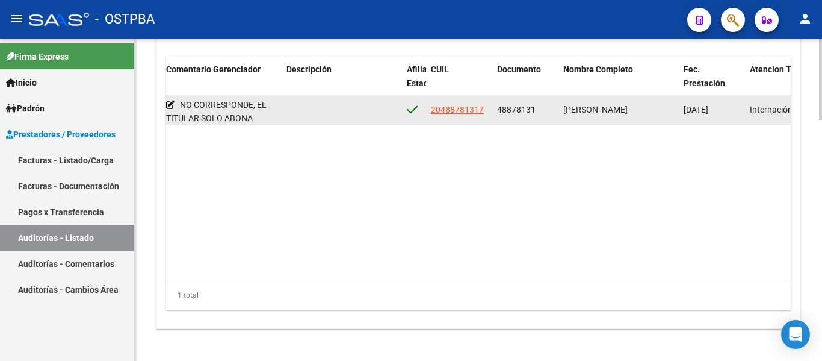
click at [562, 103] on datatable-body-cell "ALVARENGA RODRIGO MAXIMILIANO" at bounding box center [619, 109] width 120 height 29
drag, startPoint x: 497, startPoint y: 107, endPoint x: 620, endPoint y: 120, distance: 123.5
click at [620, 120] on div "54766 D88 - MP Salud $ 546.083,00 $ 0,00 $ 546.083,00 NO CORRESPONDE, EL TITULA…" at bounding box center [449, 110] width 1664 height 30
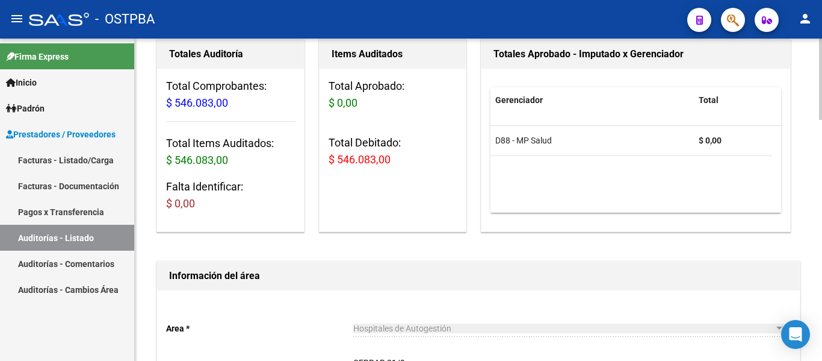
scroll to position [0, 0]
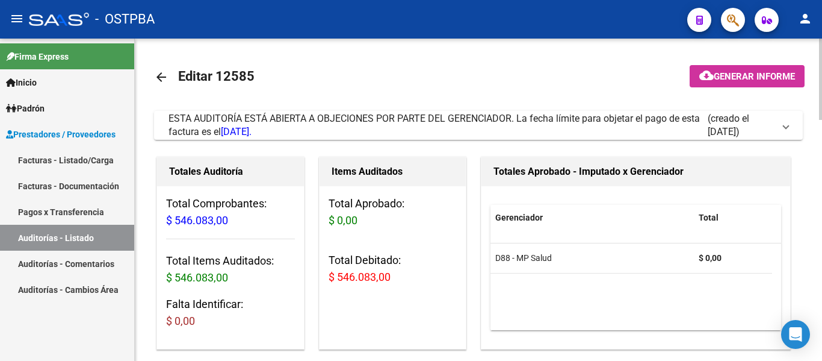
click at [167, 75] on mat-icon "arrow_back" at bounding box center [161, 77] width 14 height 14
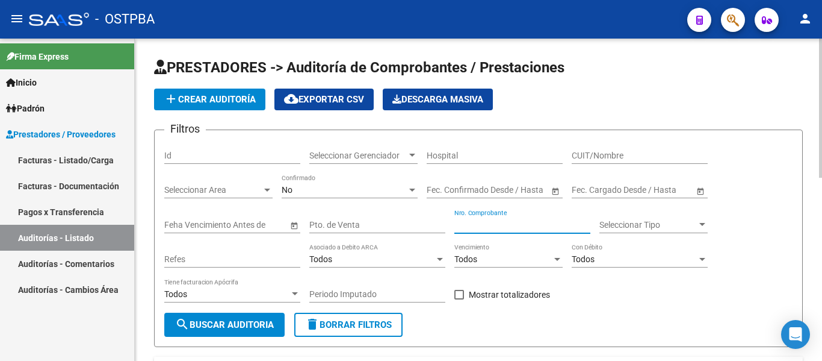
click at [481, 222] on input "Nro. Comprobante" at bounding box center [522, 225] width 136 height 10
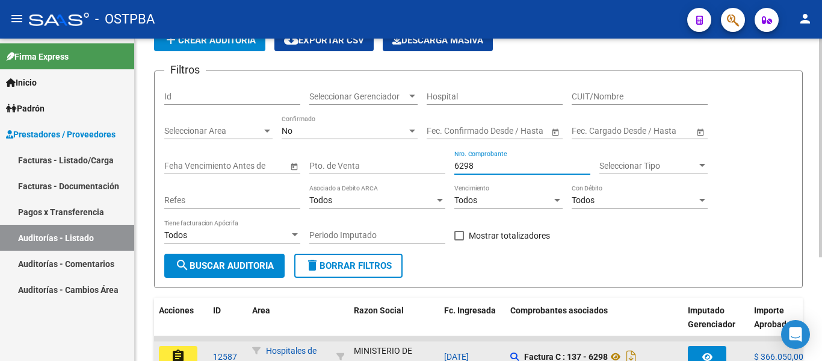
scroll to position [152, 0]
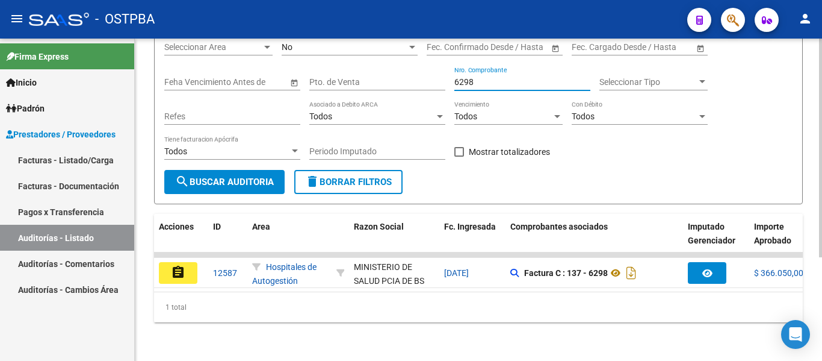
click at [503, 77] on input "6298" at bounding box center [522, 82] width 136 height 10
type input "6298"
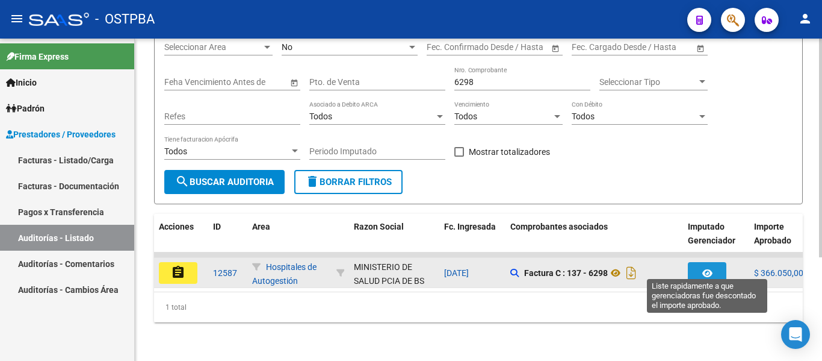
click at [705, 262] on button "button" at bounding box center [707, 273] width 39 height 22
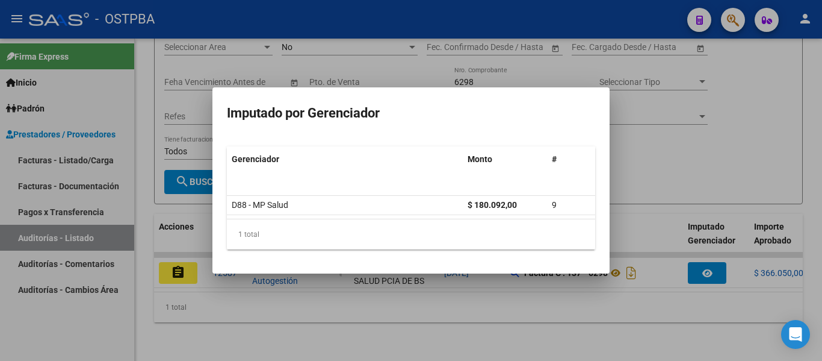
click at [734, 180] on div at bounding box center [411, 180] width 822 height 361
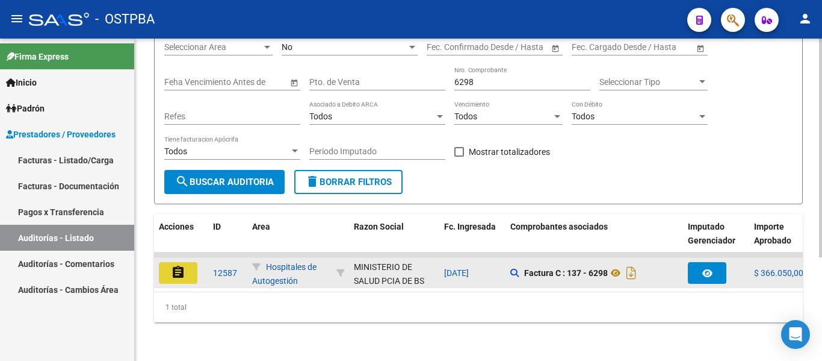
click at [176, 270] on button "assignment" at bounding box center [178, 273] width 39 height 22
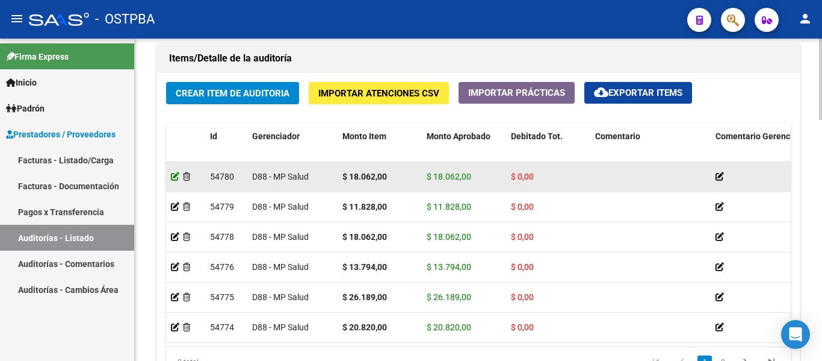
click at [171, 173] on icon at bounding box center [175, 176] width 8 height 8
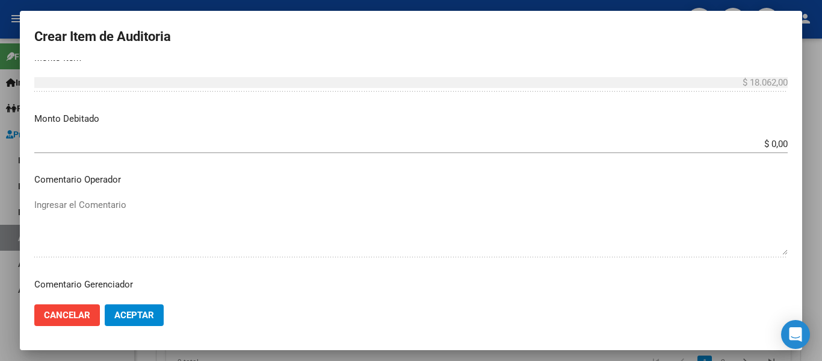
scroll to position [361, 0]
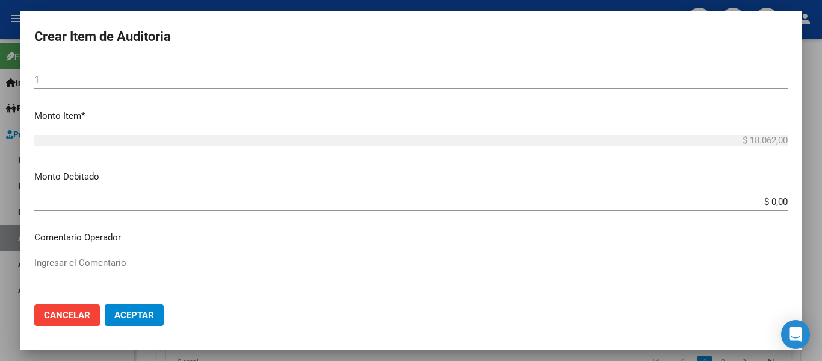
click at [102, 205] on input "$ 0,00" at bounding box center [411, 201] width 754 height 11
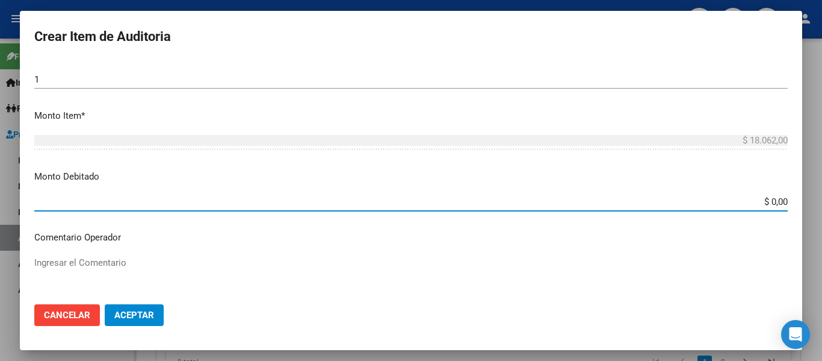
click at [102, 205] on input "$ 0,00" at bounding box center [411, 201] width 754 height 11
type input "$ 18.062,00"
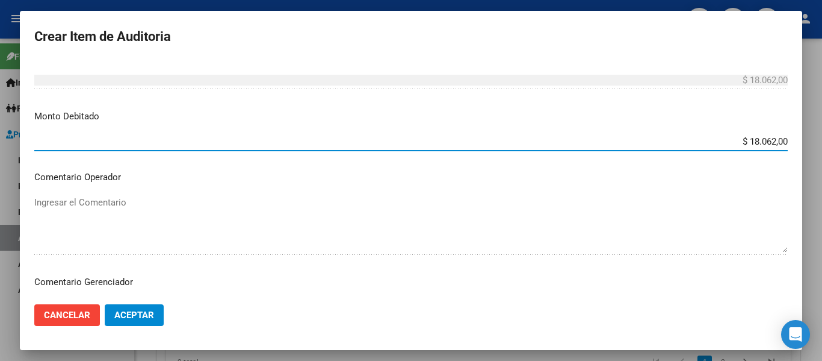
click at [209, 189] on mat-dialog-content "36475234 Nro Documento 20364752343 CUIL Afiliado Activo RODRIGUEZ DIEGO ANTONIO…" at bounding box center [411, 177] width 783 height 234
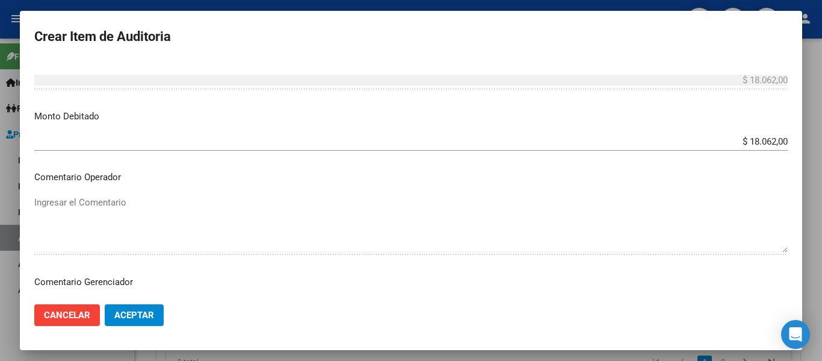
scroll to position [602, 0]
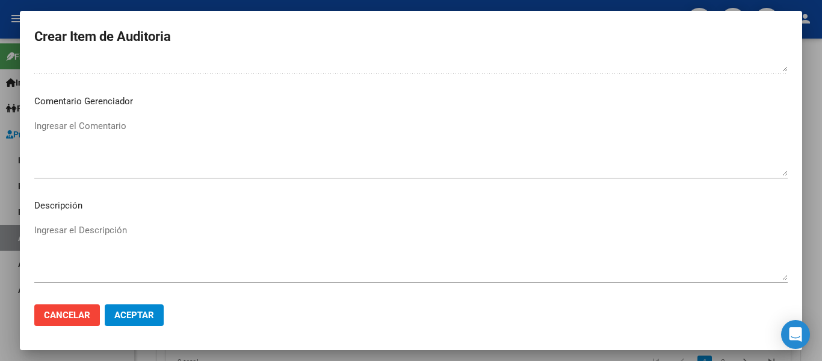
click at [92, 231] on textarea "Ingresar el Descripción" at bounding box center [411, 251] width 754 height 57
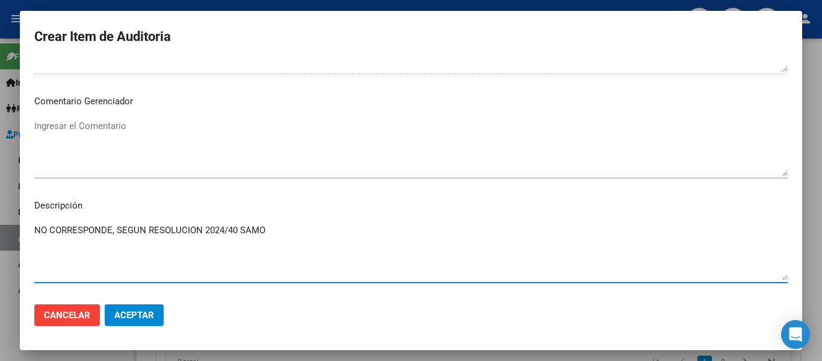
click at [277, 231] on textarea "NO CORRESPONDE, SEGUN RESOLUCION 2024/40 SAMO" at bounding box center [411, 251] width 754 height 57
type textarea "NO CORRESPONDE, SEGUN RESOLUCION 2024/40 SAMO."
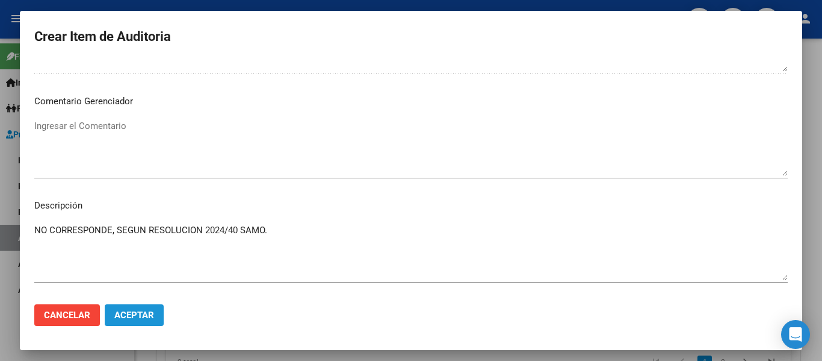
click at [124, 321] on button "Aceptar" at bounding box center [134, 315] width 59 height 22
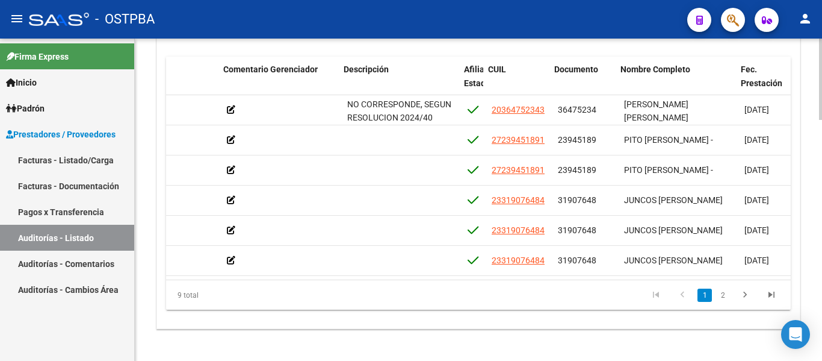
scroll to position [0, 492]
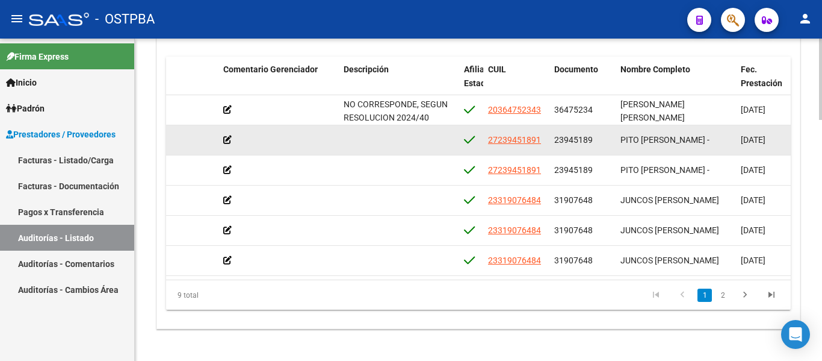
click at [557, 138] on span "23945189" at bounding box center [573, 140] width 39 height 10
drag, startPoint x: 555, startPoint y: 138, endPoint x: 600, endPoint y: 143, distance: 45.4
click at [600, 143] on div "23945189" at bounding box center [582, 140] width 57 height 14
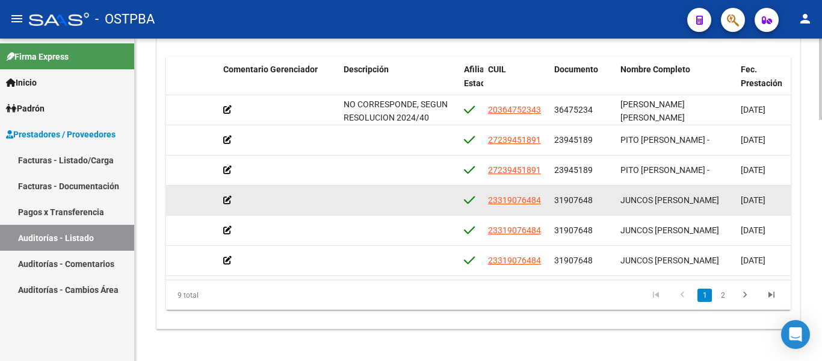
drag, startPoint x: 554, startPoint y: 198, endPoint x: 597, endPoint y: 198, distance: 42.1
click at [597, 198] on div "31907648" at bounding box center [582, 200] width 57 height 14
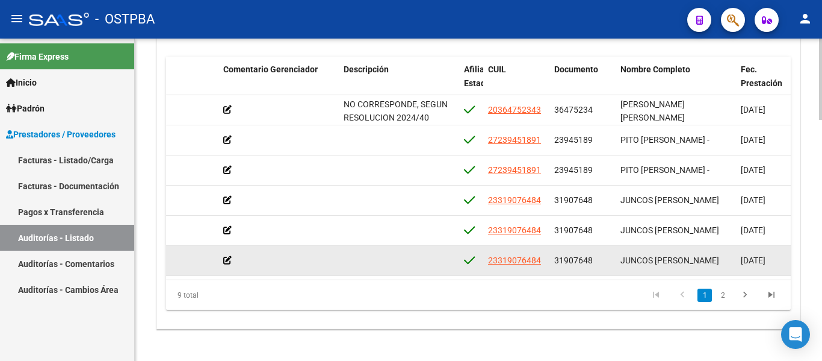
click at [510, 268] on datatable-body-cell "23319076484" at bounding box center [516, 260] width 66 height 29
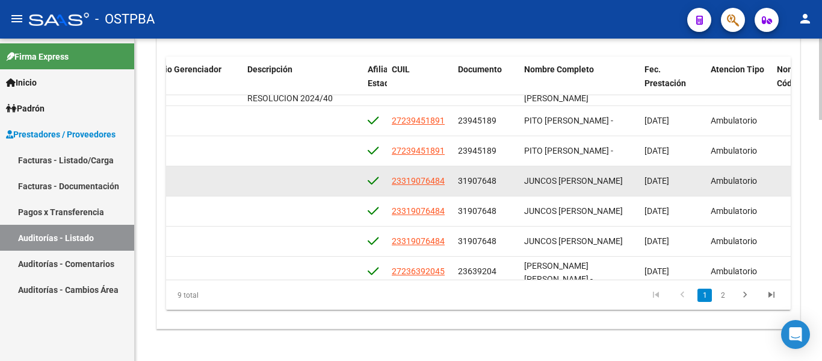
scroll to position [0, 589]
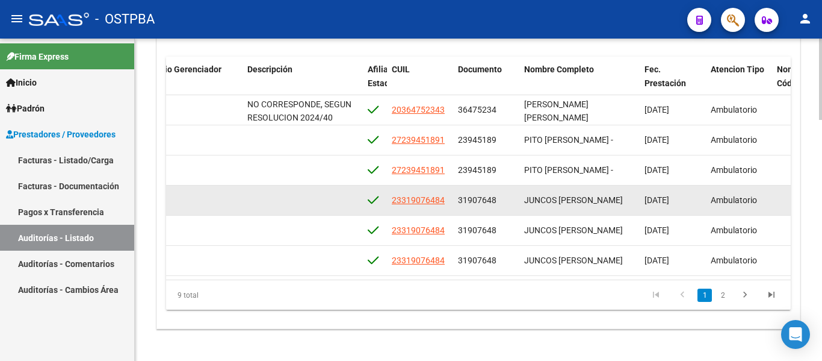
drag, startPoint x: 455, startPoint y: 202, endPoint x: 498, endPoint y: 205, distance: 42.9
click at [498, 205] on datatable-body-cell "31907648" at bounding box center [486, 199] width 66 height 29
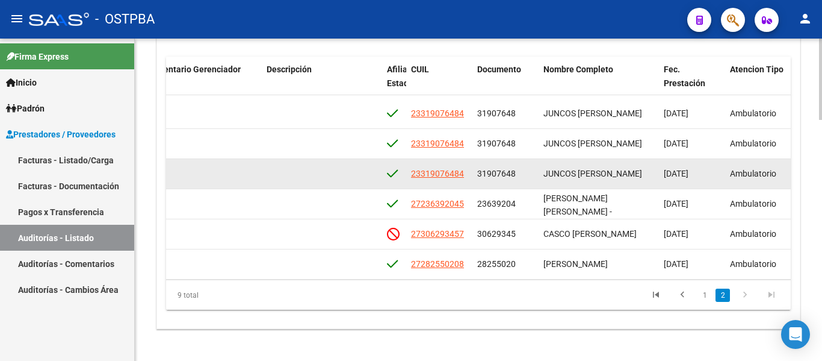
scroll to position [100, 569]
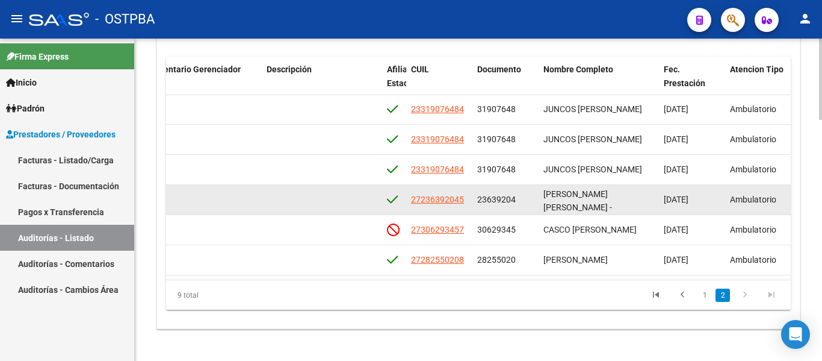
drag, startPoint x: 477, startPoint y: 189, endPoint x: 523, endPoint y: 194, distance: 46.6
click at [523, 194] on datatable-body-cell "23639204" at bounding box center [506, 199] width 66 height 29
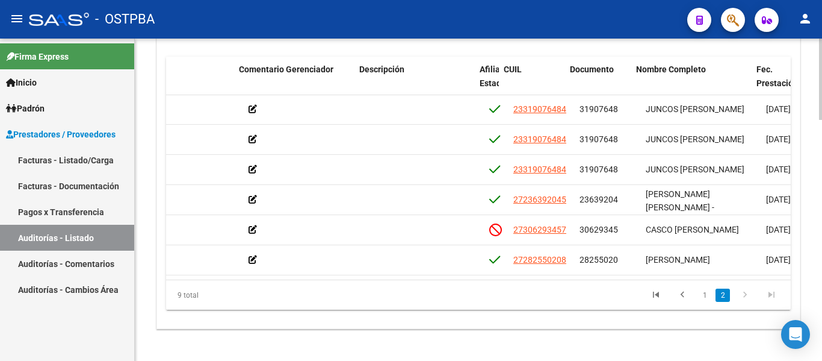
scroll to position [100, 573]
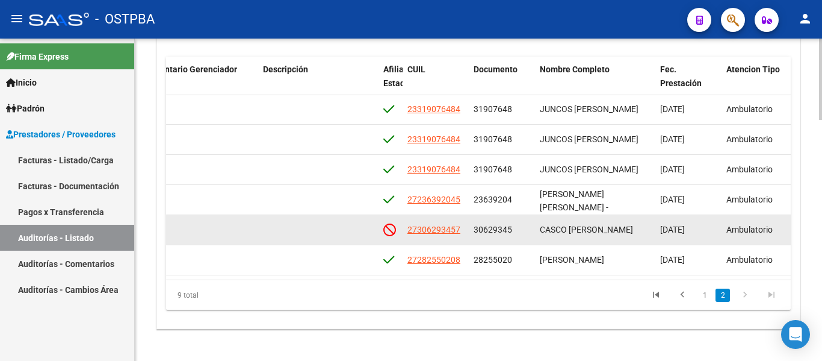
drag, startPoint x: 474, startPoint y: 218, endPoint x: 529, endPoint y: 221, distance: 54.9
click at [529, 223] on div "30629345" at bounding box center [502, 230] width 57 height 14
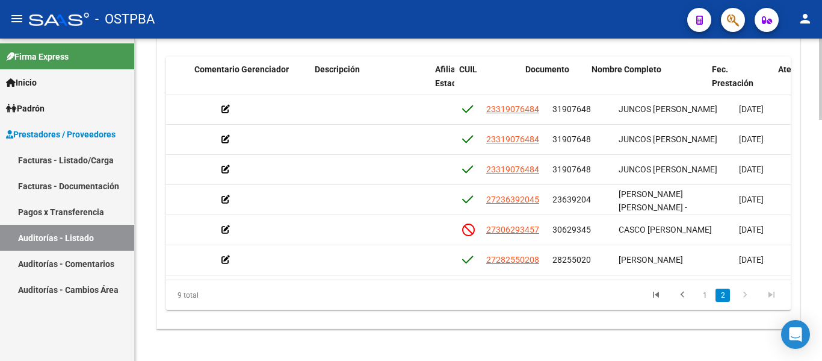
scroll to position [100, 560]
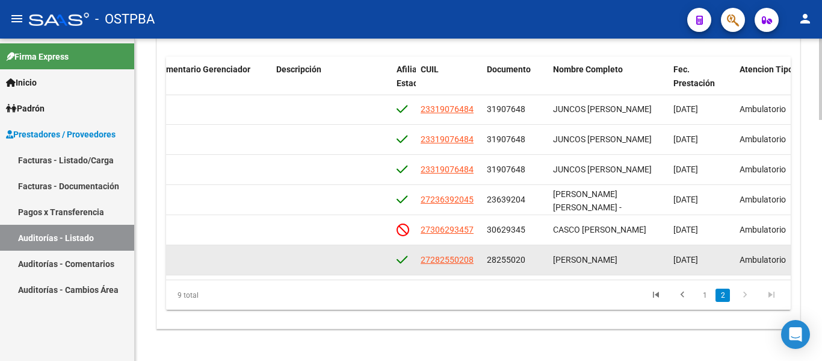
drag, startPoint x: 488, startPoint y: 246, endPoint x: 542, endPoint y: 250, distance: 54.3
click at [542, 253] on div "28255020" at bounding box center [515, 260] width 57 height 14
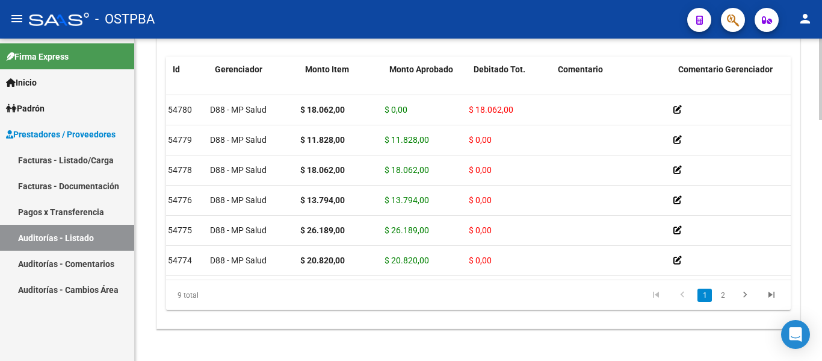
scroll to position [0, 0]
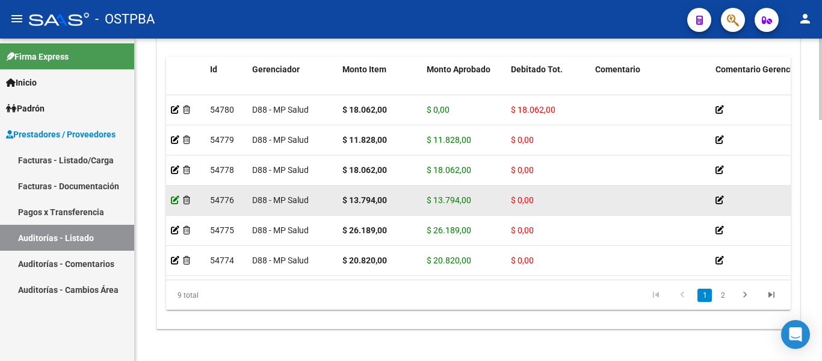
click at [174, 199] on icon at bounding box center [175, 200] width 8 height 8
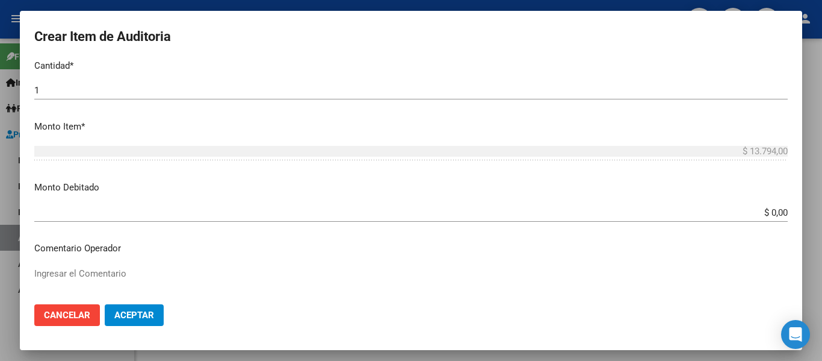
scroll to position [361, 0]
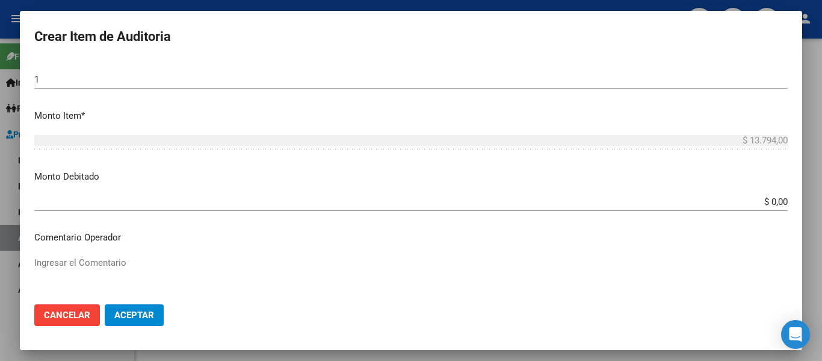
click at [143, 205] on input "$ 0,00" at bounding box center [411, 201] width 754 height 11
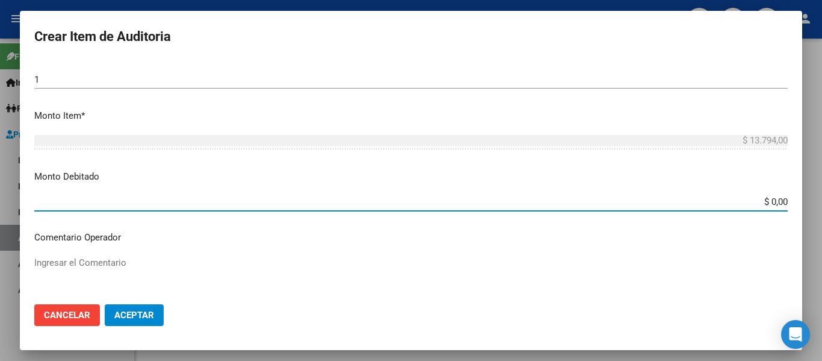
click at [143, 205] on input "$ 0,00" at bounding box center [411, 201] width 754 height 11
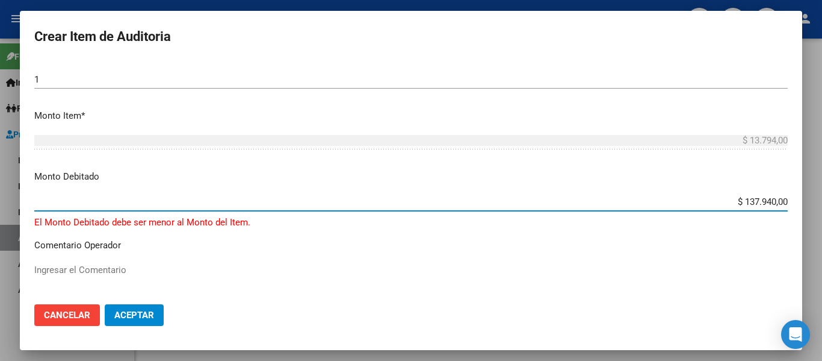
type input "$ 13.794,00"
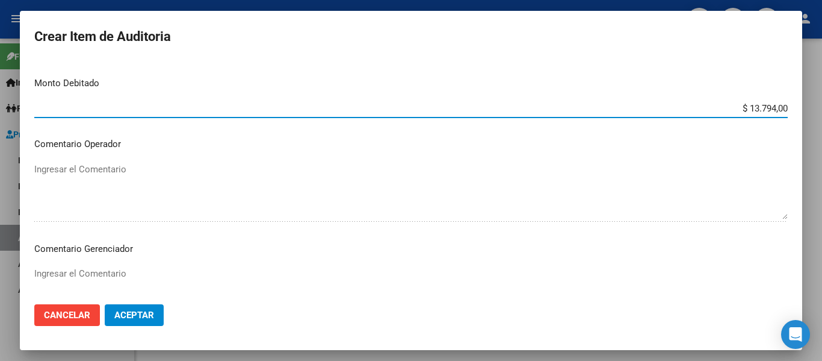
scroll to position [602, 0]
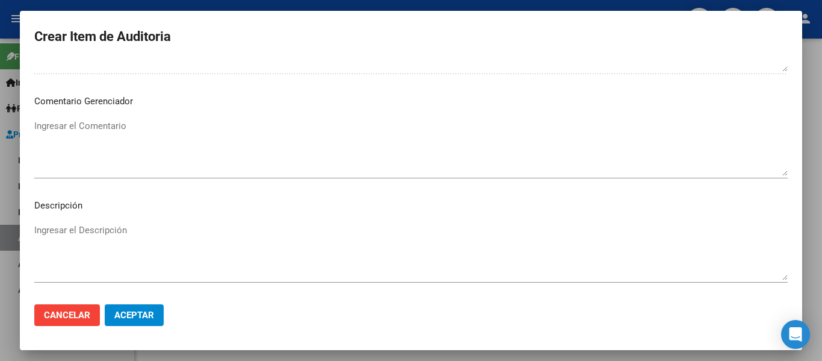
click at [103, 240] on textarea "Ingresar el Descripción" at bounding box center [411, 251] width 754 height 57
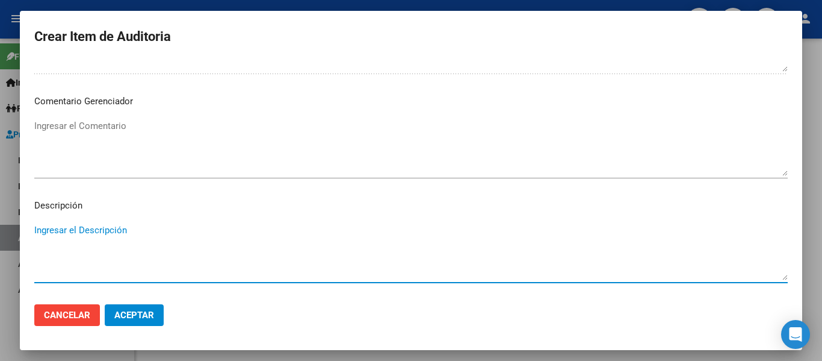
click at [89, 130] on textarea "Ingresar el Comentario" at bounding box center [411, 147] width 754 height 57
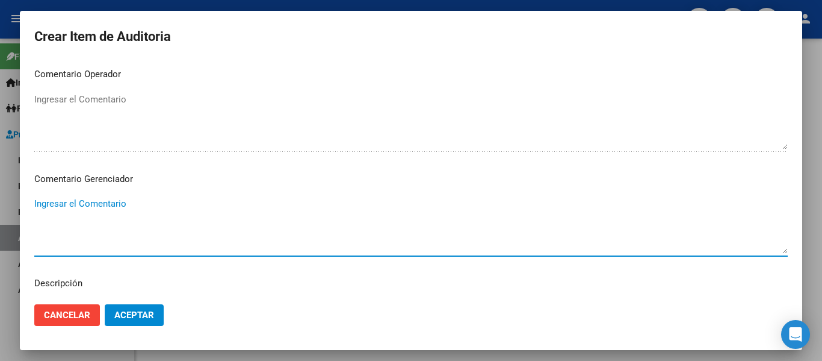
scroll to position [543, 0]
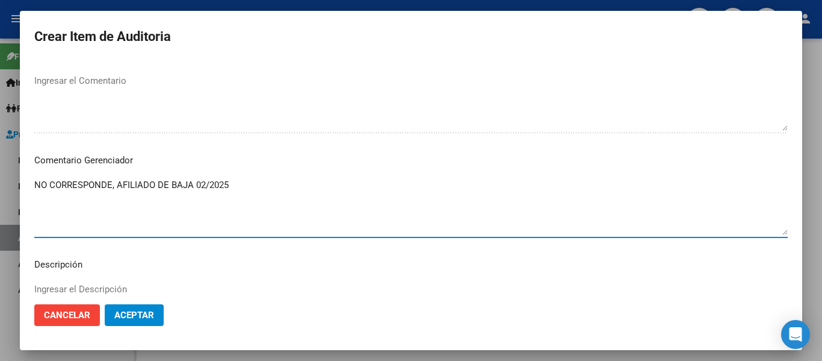
type textarea "NO CORRESPONDE, AFILIADO DE BAJA 02/2025"
click at [155, 317] on button "Aceptar" at bounding box center [134, 315] width 59 height 22
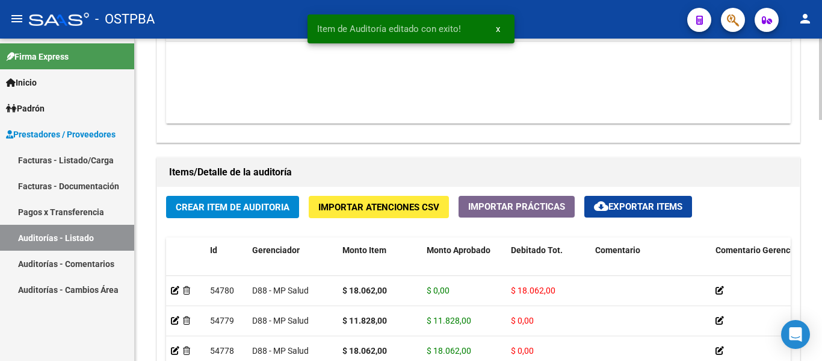
scroll to position [957, 0]
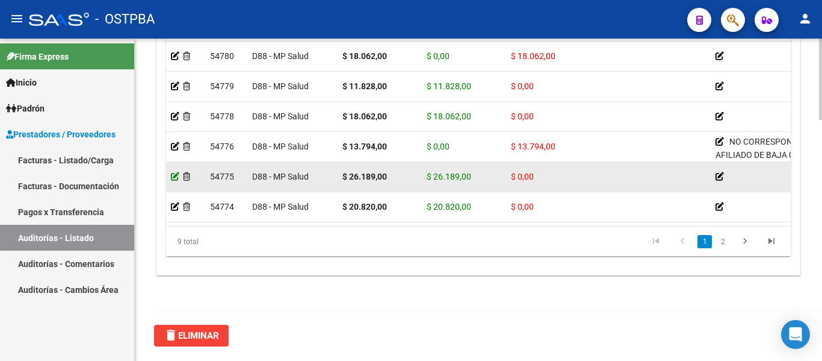
click at [176, 175] on icon at bounding box center [175, 176] width 8 height 8
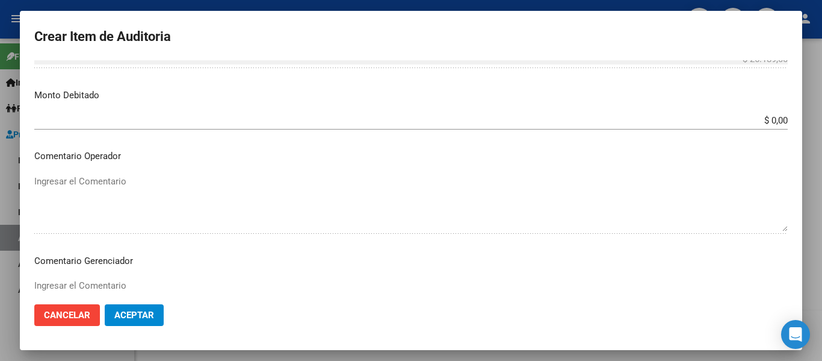
scroll to position [421, 0]
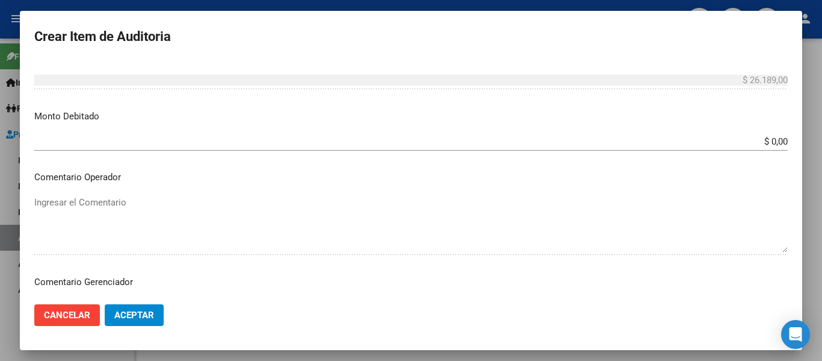
click at [159, 141] on input "$ 0,00" at bounding box center [411, 141] width 754 height 11
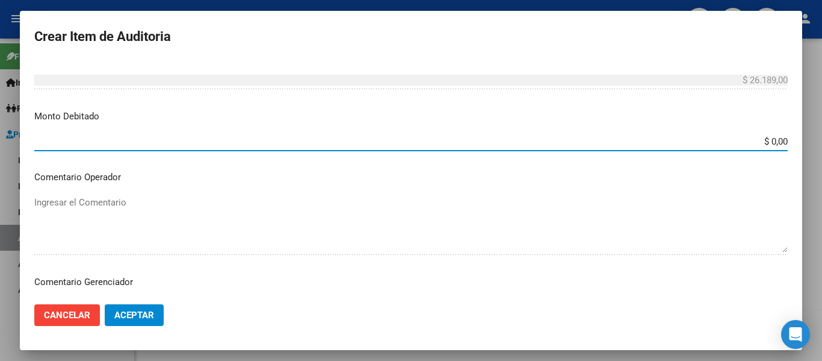
click at [159, 141] on input "$ 0,00" at bounding box center [411, 141] width 754 height 11
type input "$ 26.189,00"
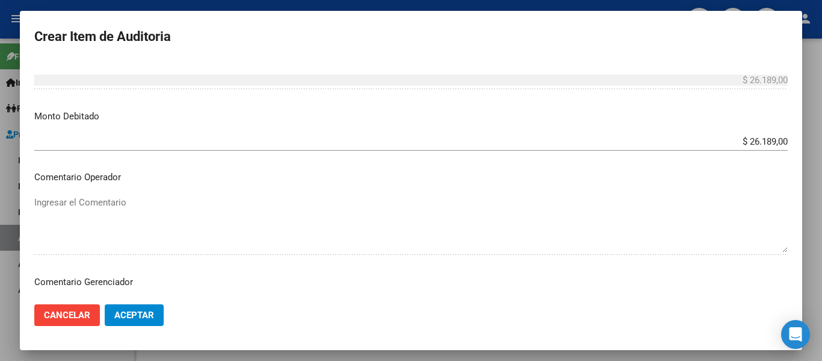
click at [146, 193] on div "Ingresar el Comentario" at bounding box center [411, 223] width 754 height 61
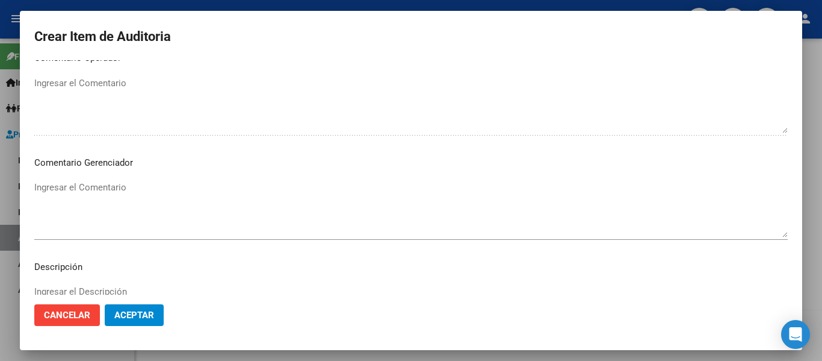
scroll to position [542, 0]
click at [100, 198] on textarea "Ingresar el Comentario" at bounding box center [411, 207] width 754 height 57
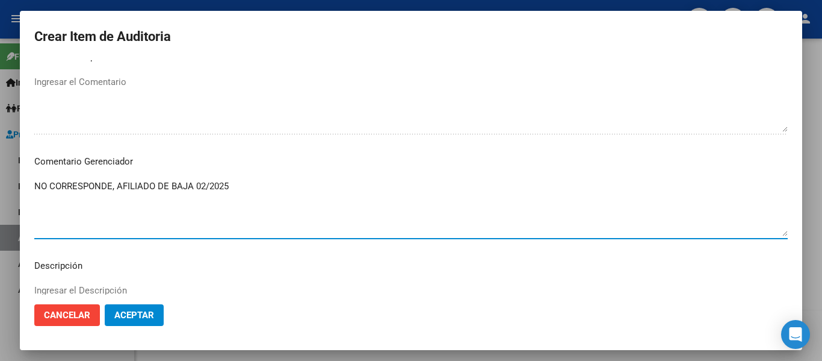
type textarea "NO CORRESPONDE, AFILIADO DE BAJA 02/2025"
click at [125, 311] on span "Aceptar" at bounding box center [134, 314] width 40 height 11
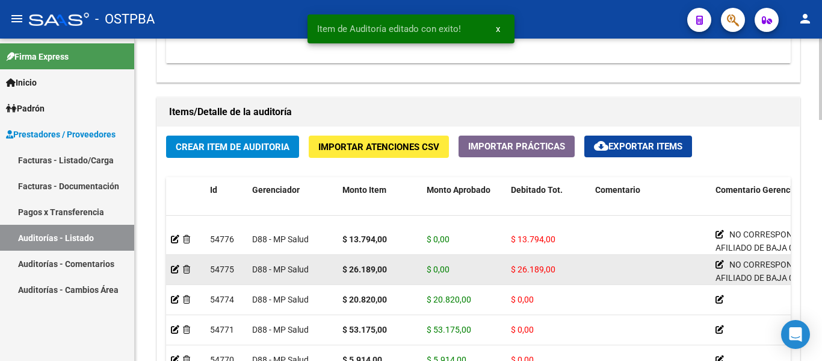
scroll to position [100, 0]
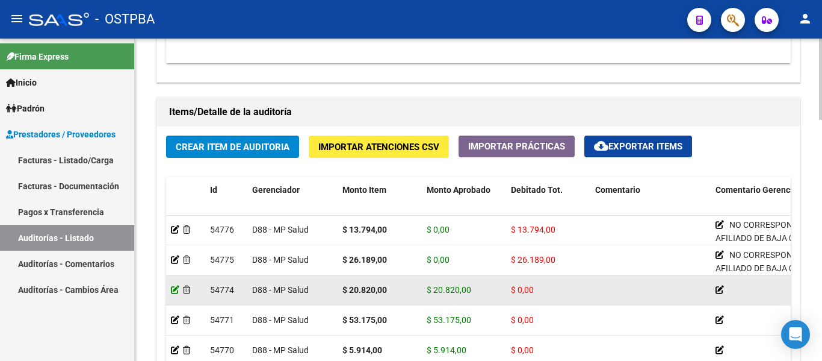
click at [176, 285] on icon at bounding box center [175, 289] width 8 height 8
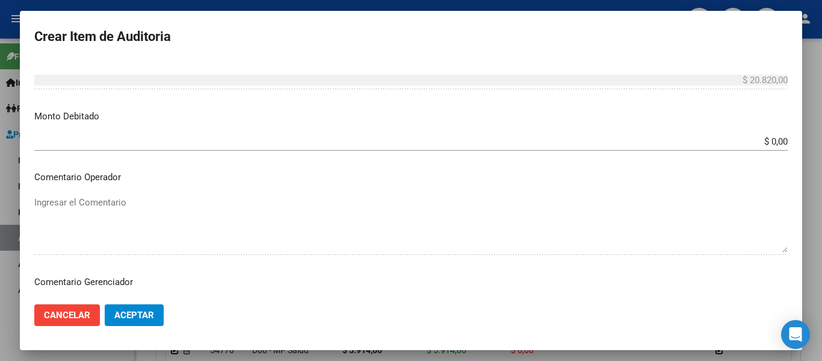
scroll to position [361, 0]
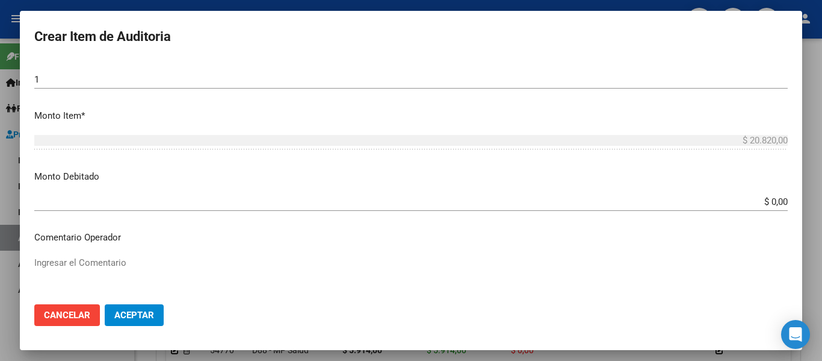
click at [151, 202] on input "$ 0,00" at bounding box center [411, 201] width 754 height 11
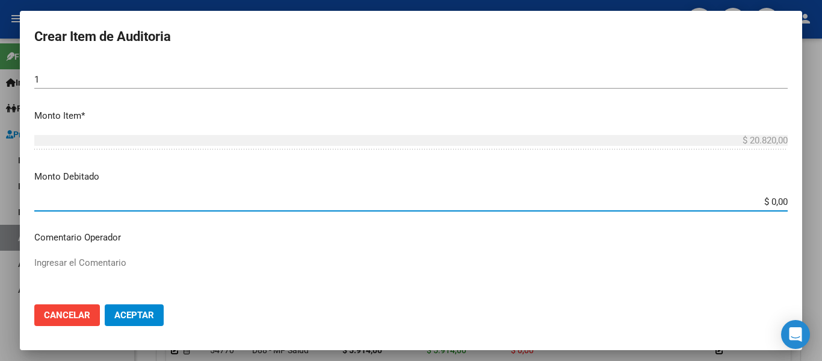
click at [151, 202] on input "$ 0,00" at bounding box center [411, 201] width 754 height 11
type input "$ 20.820,00"
click at [241, 244] on p "Comentario Operador" at bounding box center [411, 238] width 754 height 14
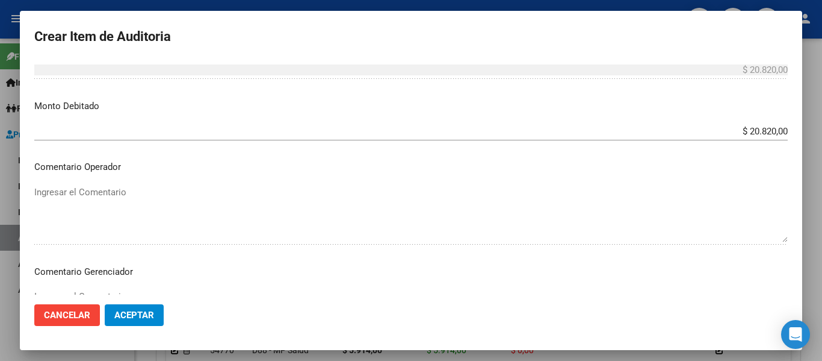
scroll to position [602, 0]
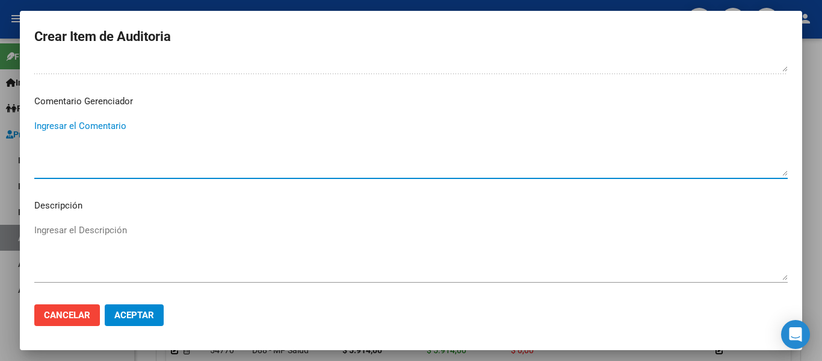
click at [91, 124] on textarea "Ingresar el Comentario" at bounding box center [411, 147] width 754 height 57
type textarea "NO CORRESPONDE, AFILIADO DE BAJA 02/2025"
click at [153, 314] on span "Aceptar" at bounding box center [134, 314] width 40 height 11
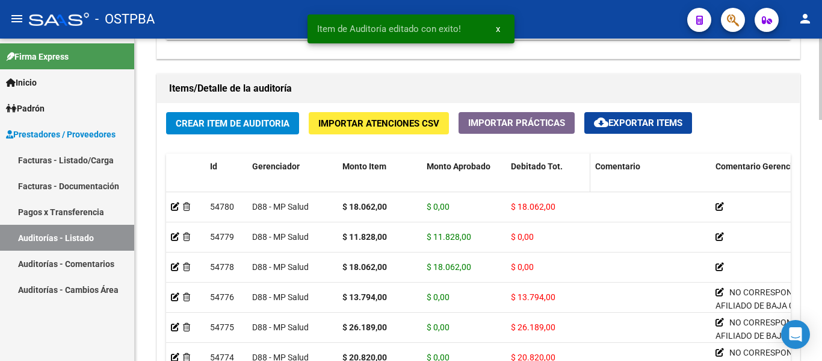
scroll to position [957, 0]
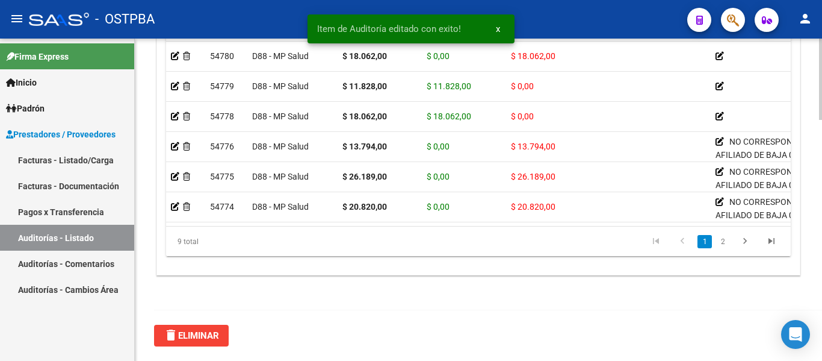
drag, startPoint x: 375, startPoint y: 225, endPoint x: 415, endPoint y: 225, distance: 40.3
click at [423, 225] on datatable-body "54780 D88 - MP Salud $ 18.062,00 $ 0,00 $ 18.062,00 NO CORRESPONDE, SEGUN RESOL…" at bounding box center [478, 134] width 625 height 184
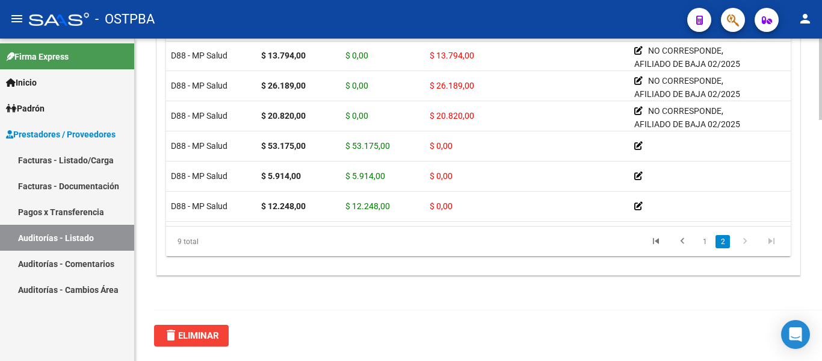
scroll to position [100, 0]
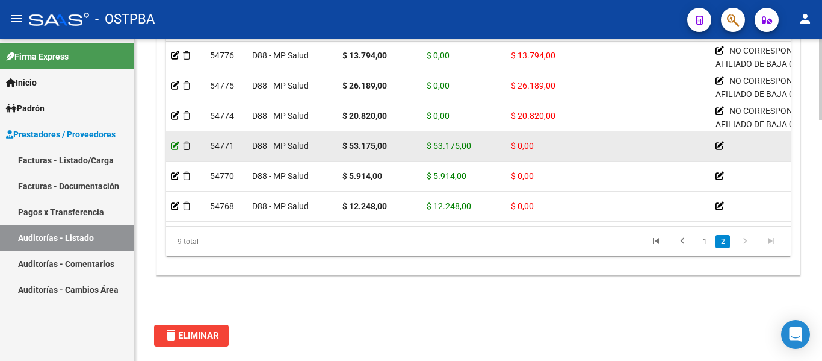
click at [174, 141] on icon at bounding box center [175, 145] width 8 height 8
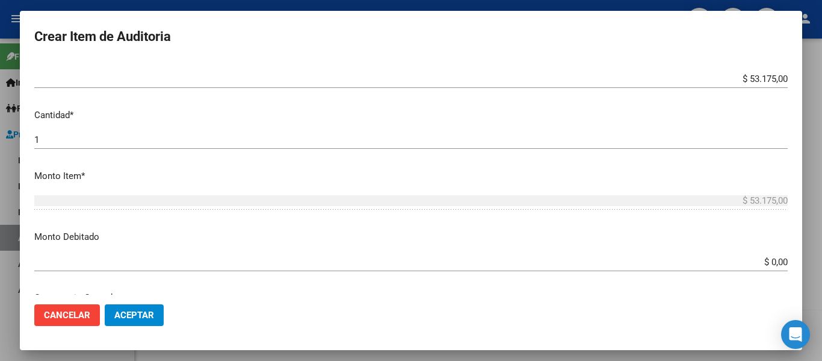
scroll to position [361, 0]
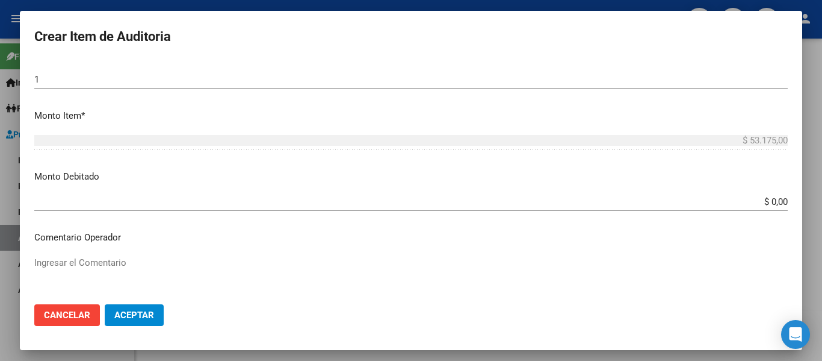
click at [167, 199] on input "$ 0,00" at bounding box center [411, 201] width 754 height 11
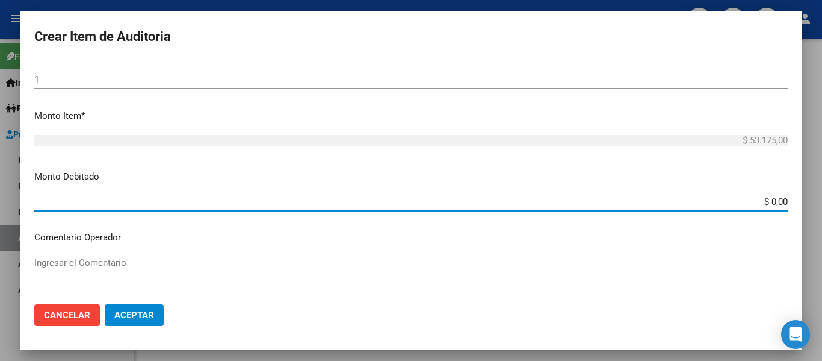
click at [167, 199] on input "$ 0,00" at bounding box center [411, 201] width 754 height 11
type input "$ 53.175,00"
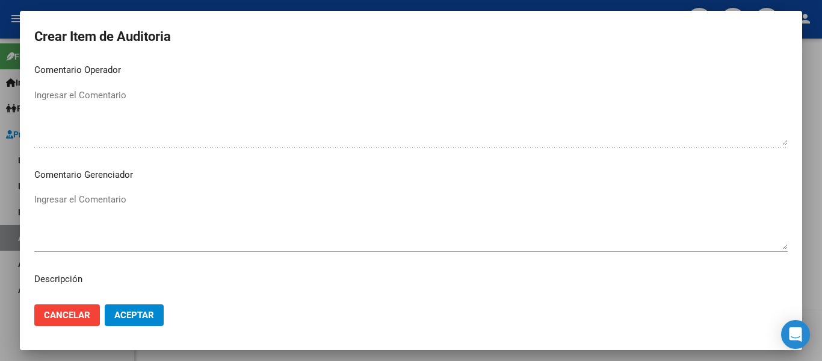
scroll to position [542, 0]
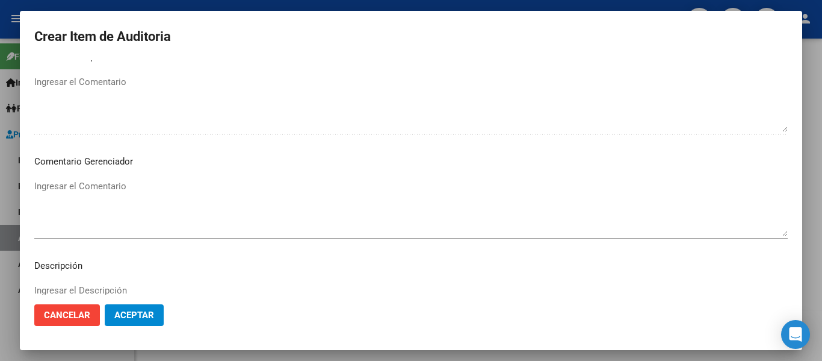
click at [114, 185] on textarea "Ingresar el Comentario" at bounding box center [411, 207] width 754 height 57
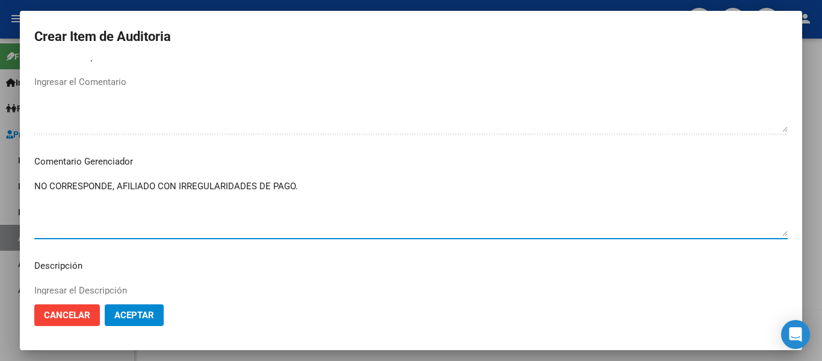
type textarea "NO CORRESPONDE, AFILIADO CON IRREGULARIDADES DE PAGO."
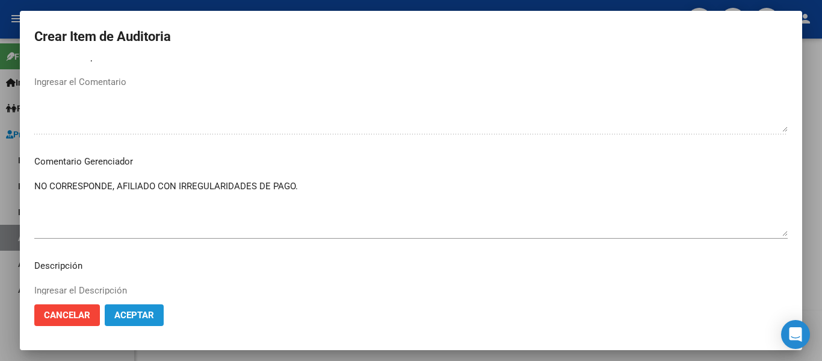
click at [116, 315] on span "Aceptar" at bounding box center [134, 314] width 40 height 11
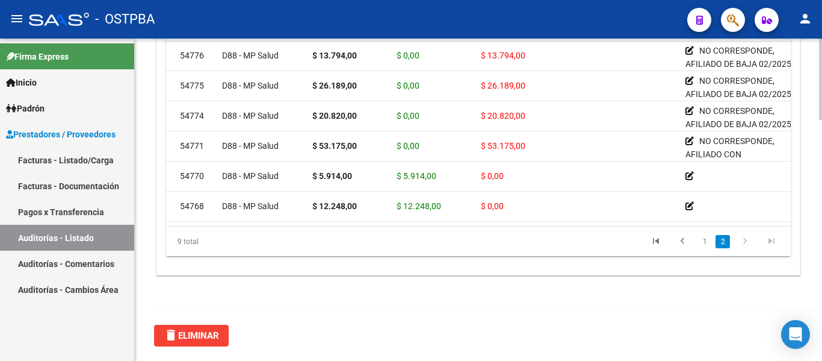
scroll to position [100, 0]
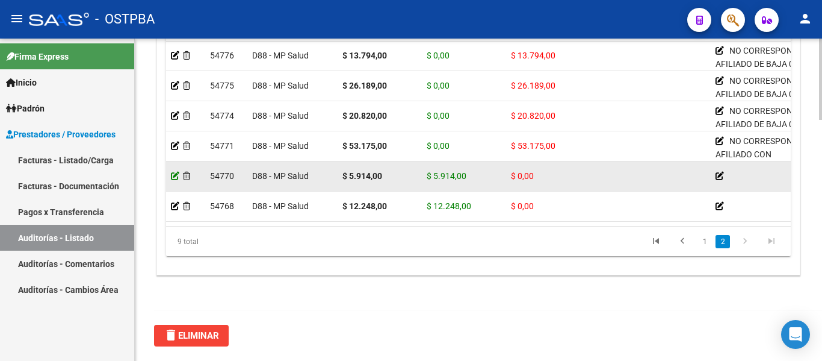
click at [175, 172] on icon at bounding box center [175, 176] width 8 height 8
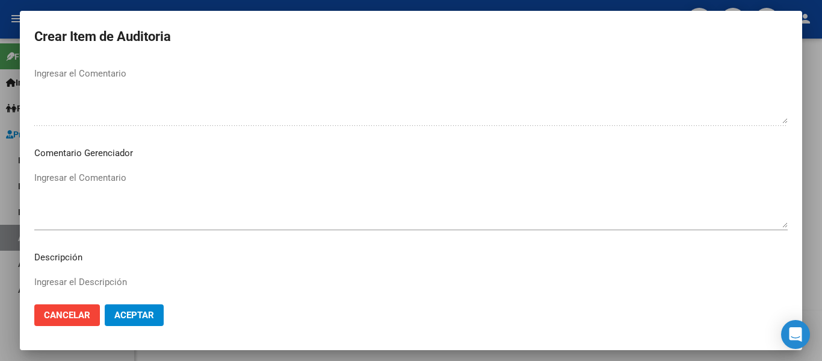
scroll to position [421, 0]
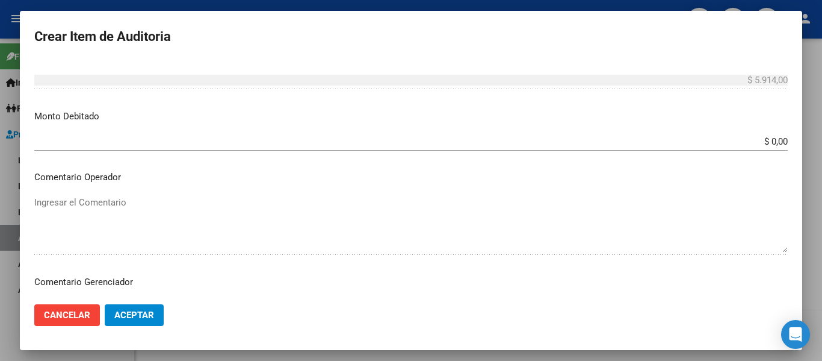
click at [758, 137] on input "$ 0,00" at bounding box center [411, 141] width 754 height 11
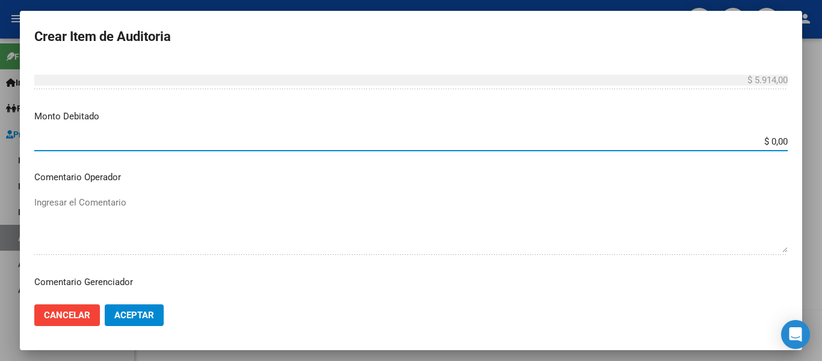
click at [758, 137] on input "$ 0,00" at bounding box center [411, 141] width 754 height 11
type input "$ 5.914,00"
click at [674, 169] on mat-dialog-content "30629345 Nro Documento 27306293457 CUIL Afiliado Inactivo CASCO MARIA EUGENIA N…" at bounding box center [411, 177] width 783 height 234
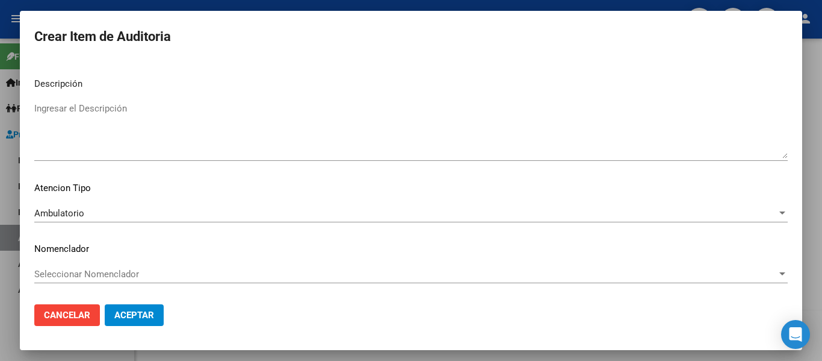
scroll to position [543, 0]
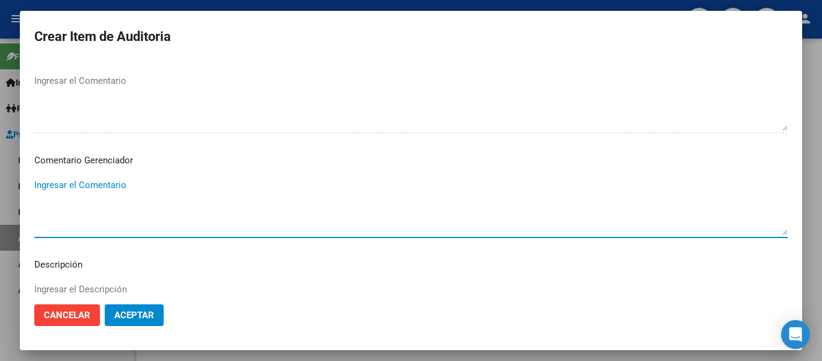
click at [96, 188] on textarea "Ingresar el Comentario" at bounding box center [411, 206] width 754 height 57
type textarea "I"
type textarea "IRREGULARIDADES DE PAGO. NO CORRESPONDE COBERTURA."
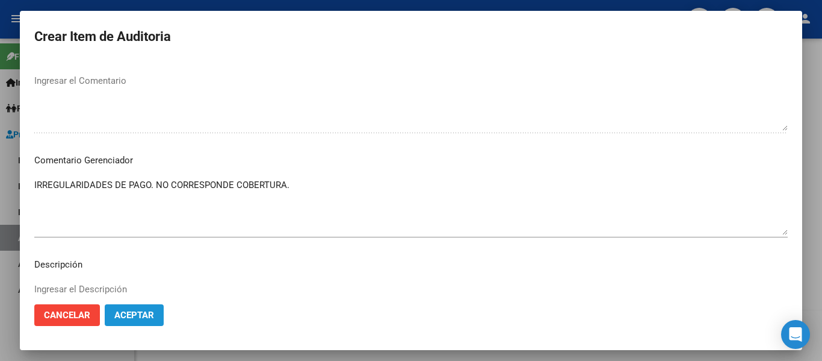
click at [148, 314] on span "Aceptar" at bounding box center [134, 314] width 40 height 11
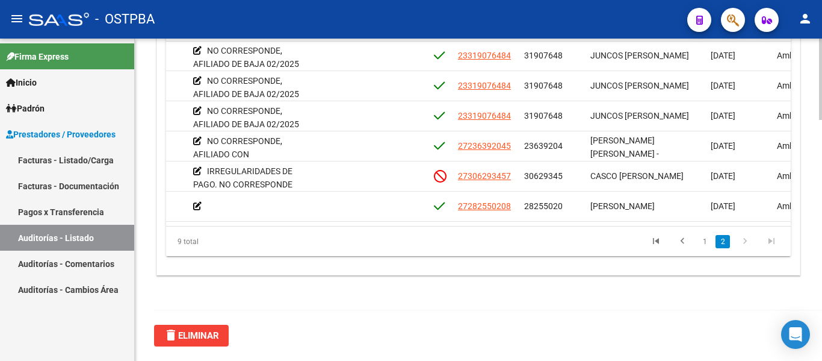
scroll to position [100, 544]
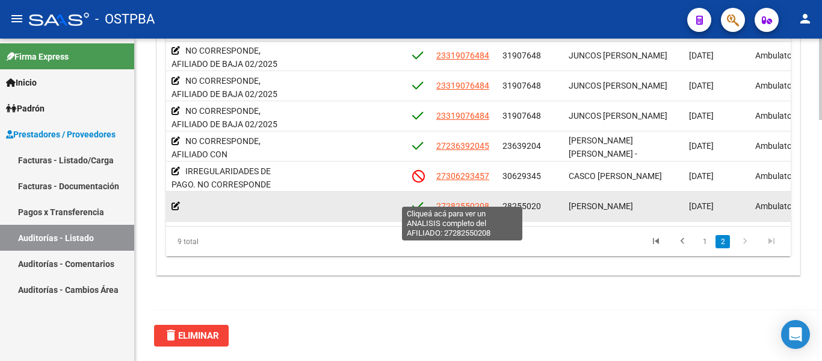
drag, startPoint x: 439, startPoint y: 197, endPoint x: 472, endPoint y: 202, distance: 33.0
click at [472, 202] on app-link-go-to "27282550208" at bounding box center [462, 206] width 53 height 14
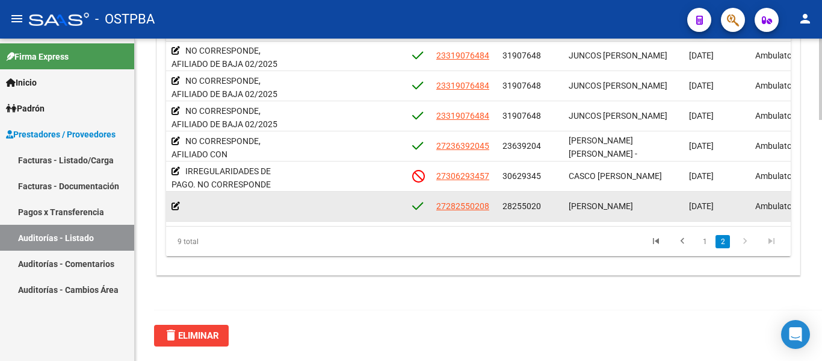
drag, startPoint x: 436, startPoint y: 197, endPoint x: 492, endPoint y: 199, distance: 56.0
click at [492, 199] on div "27282550208" at bounding box center [464, 206] width 57 height 14
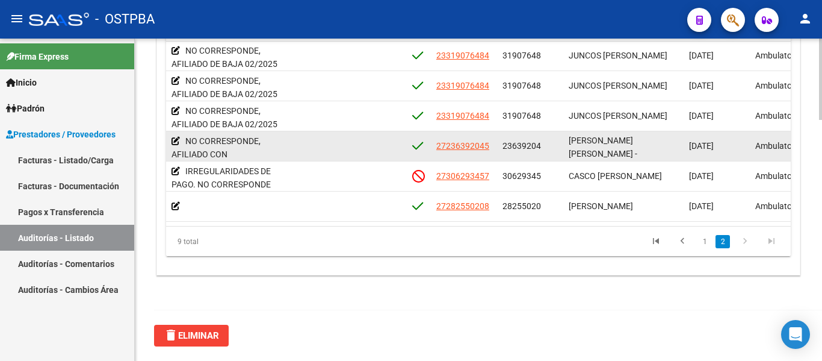
drag, startPoint x: 435, startPoint y: 135, endPoint x: 493, endPoint y: 141, distance: 58.6
click at [493, 141] on datatable-body-cell "27236392045" at bounding box center [465, 145] width 66 height 29
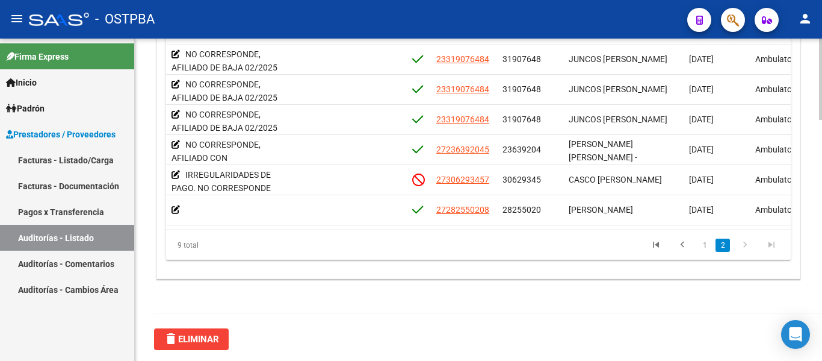
scroll to position [957, 0]
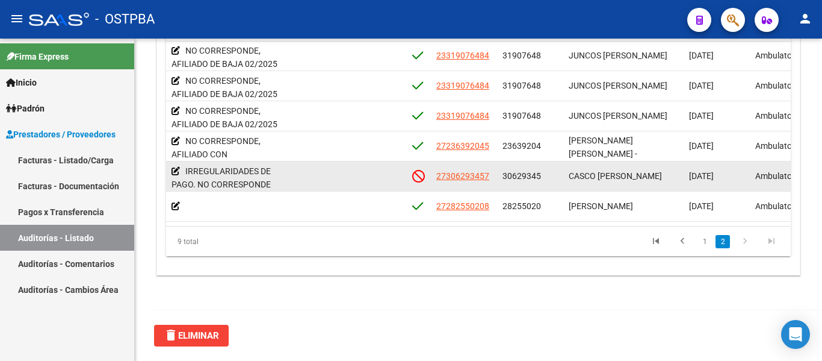
drag, startPoint x: 500, startPoint y: 169, endPoint x: 549, endPoint y: 169, distance: 48.8
click at [549, 169] on datatable-body-cell "30629345" at bounding box center [531, 175] width 66 height 29
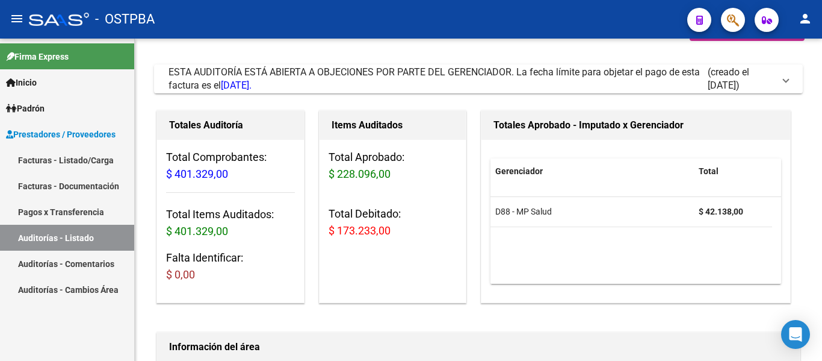
scroll to position [0, 0]
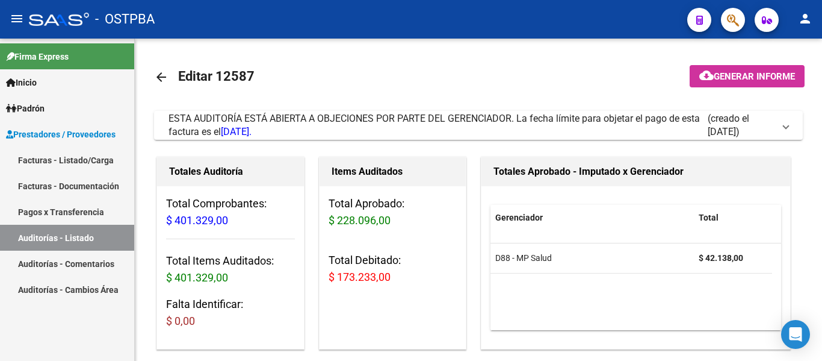
click at [167, 77] on mat-icon "arrow_back" at bounding box center [161, 77] width 14 height 14
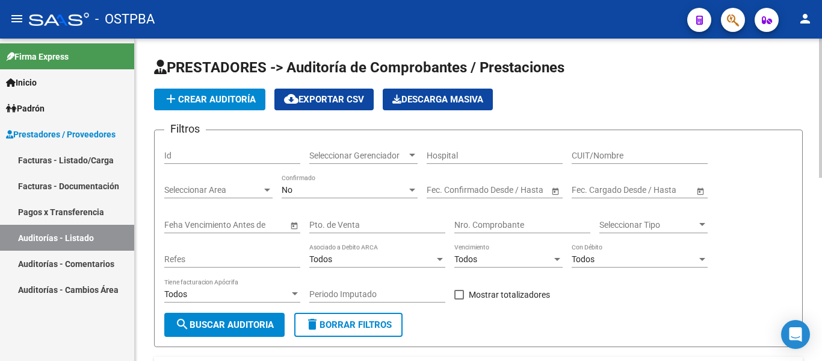
click at [327, 163] on div "Seleccionar Gerenciador Seleccionar Gerenciador" at bounding box center [363, 152] width 108 height 24
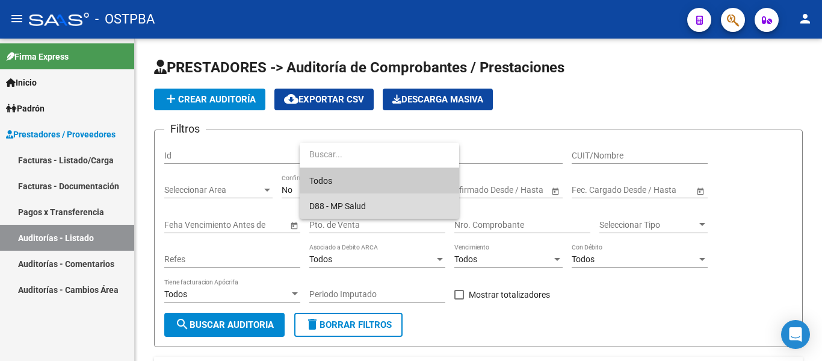
click at [320, 211] on span "D88 - MP Salud" at bounding box center [379, 205] width 140 height 25
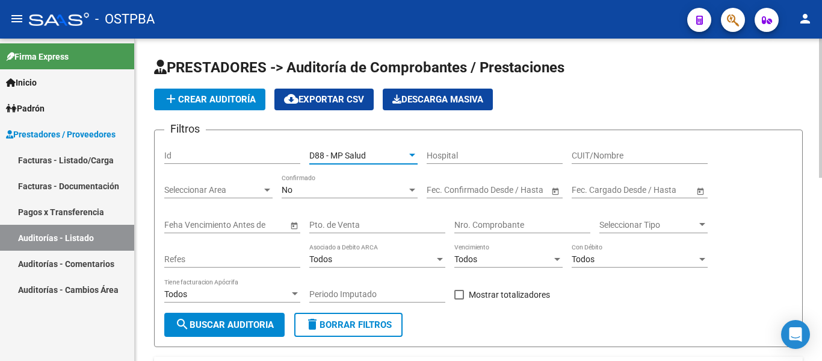
click at [316, 200] on div "No Confirmado" at bounding box center [350, 191] width 136 height 34
click at [316, 198] on div "No Confirmado" at bounding box center [350, 186] width 136 height 24
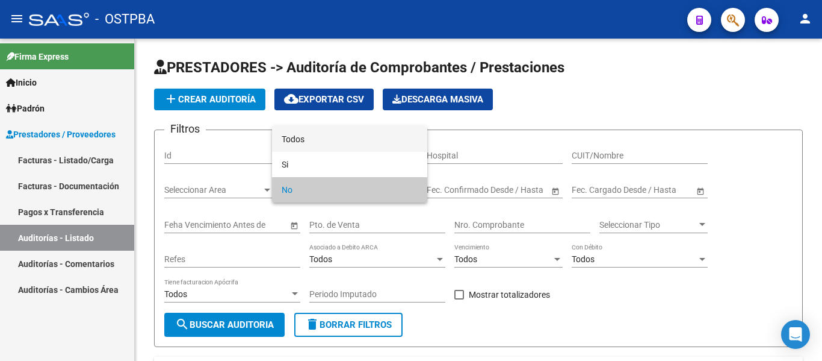
click at [318, 145] on span "Todos" at bounding box center [350, 138] width 136 height 25
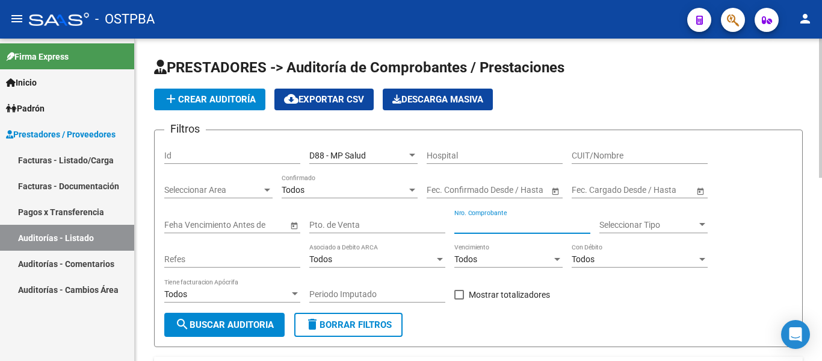
click at [493, 226] on input "Nro. Comprobante" at bounding box center [522, 225] width 136 height 10
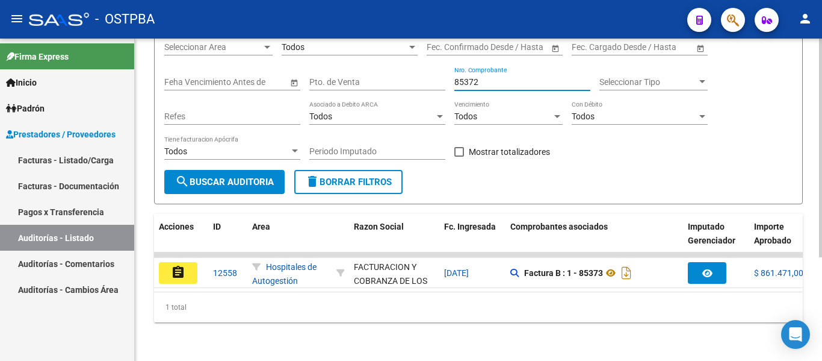
scroll to position [152, 0]
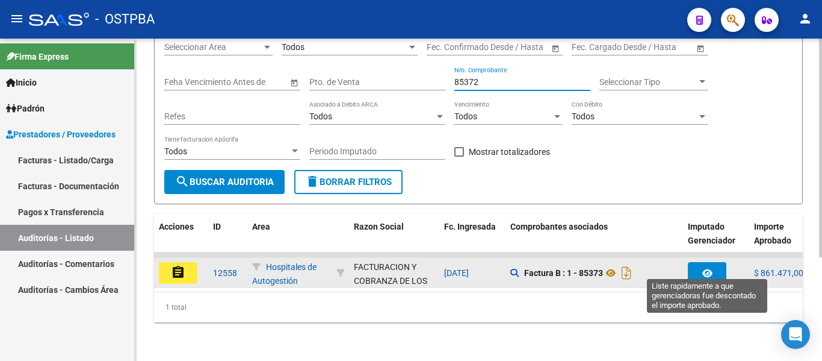
type input "85372"
click at [718, 262] on button "button" at bounding box center [707, 273] width 39 height 22
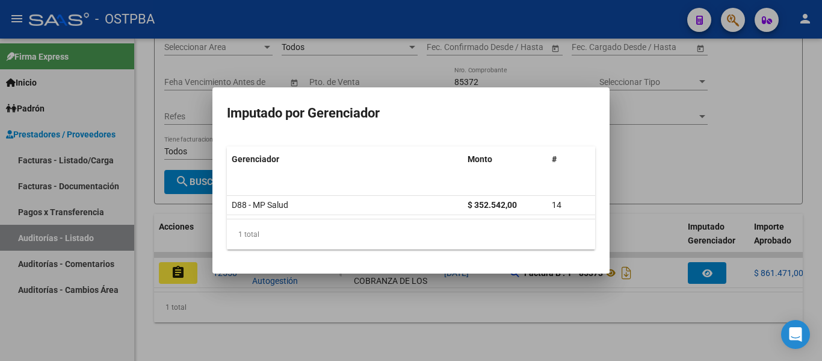
click at [748, 172] on div at bounding box center [411, 180] width 822 height 361
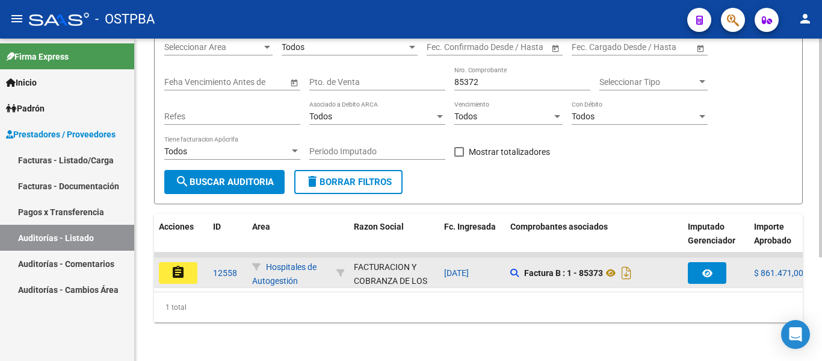
click at [179, 265] on mat-icon "assignment" at bounding box center [178, 272] width 14 height 14
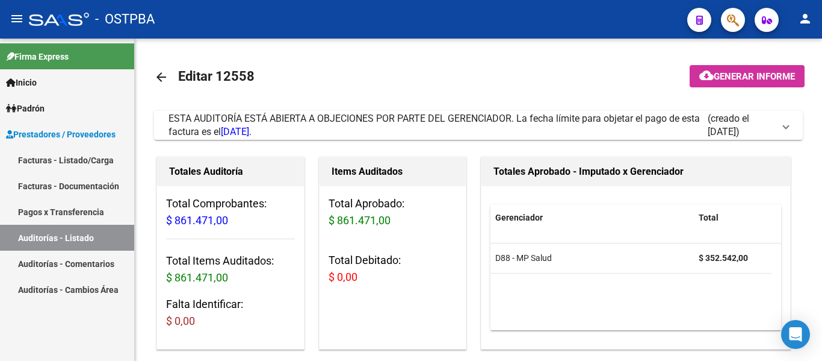
click at [161, 74] on mat-icon "arrow_back" at bounding box center [161, 77] width 14 height 14
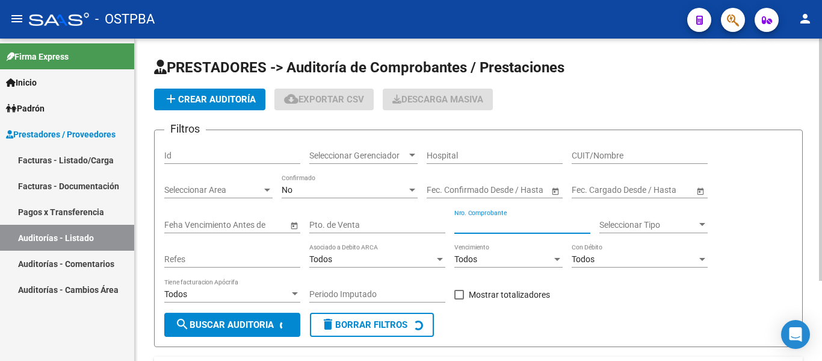
click at [524, 223] on input "Nro. Comprobante" at bounding box center [522, 225] width 136 height 10
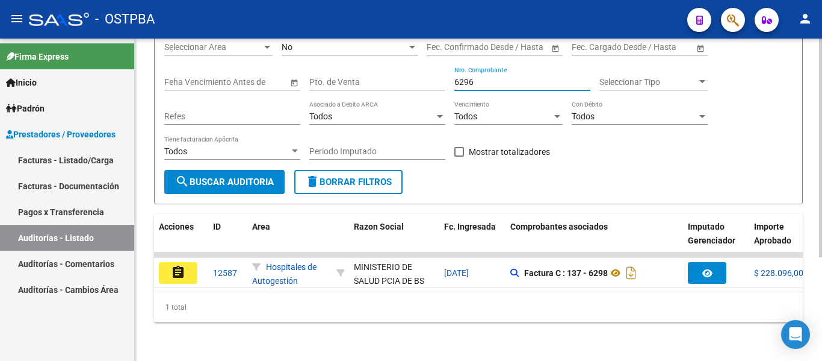
scroll to position [152, 0]
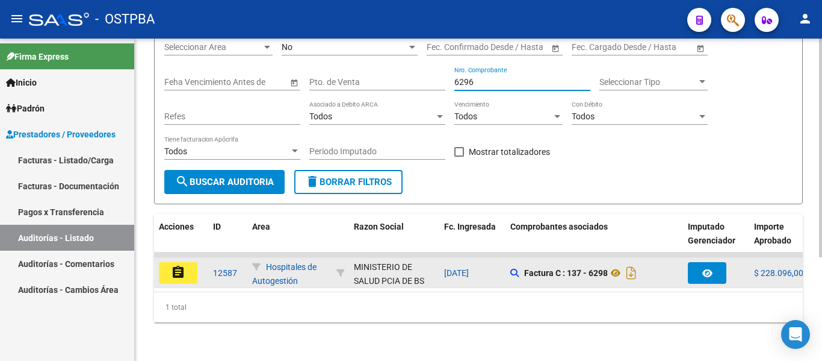
type input "6296"
click at [178, 265] on mat-icon "assignment" at bounding box center [178, 272] width 14 height 14
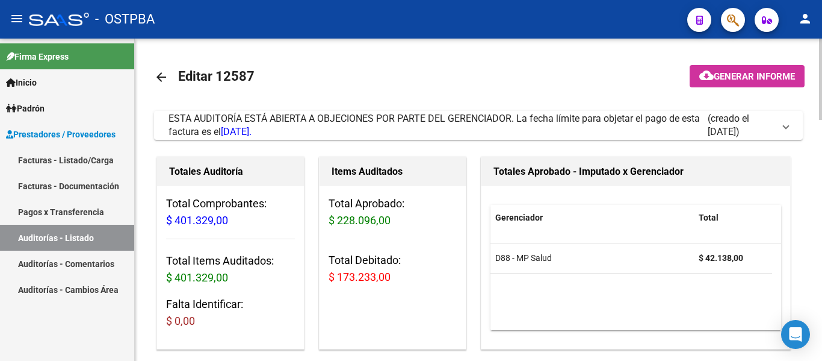
click at [160, 78] on mat-icon "arrow_back" at bounding box center [161, 77] width 14 height 14
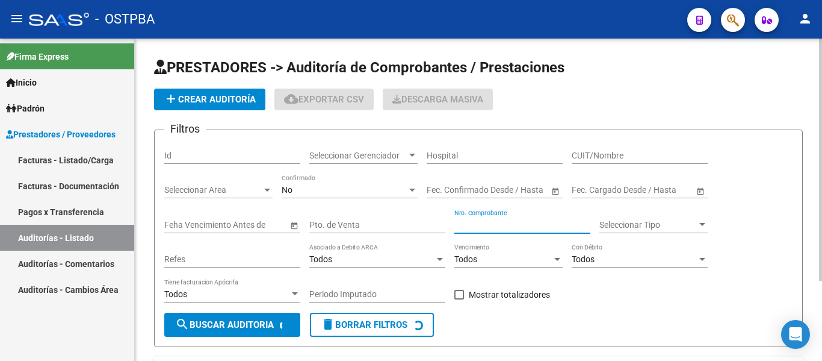
click at [504, 222] on input "Nro. Comprobante" at bounding box center [522, 225] width 136 height 10
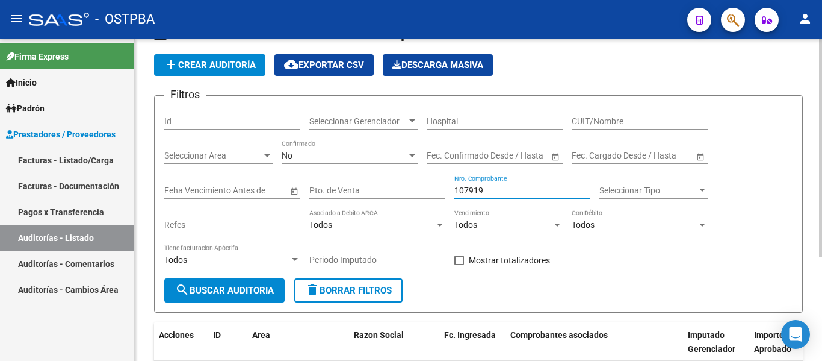
scroll to position [152, 0]
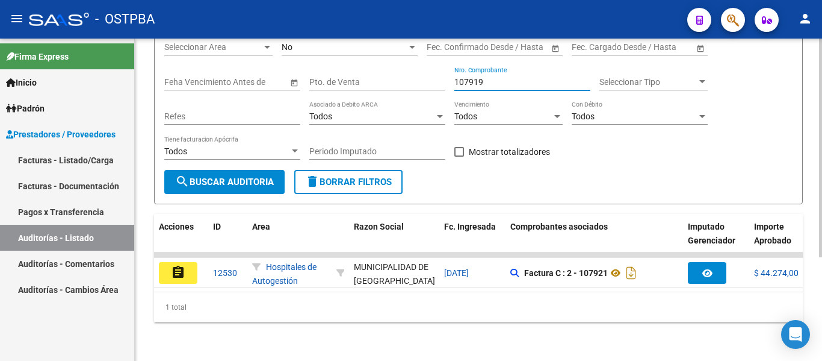
type input "107919"
